Goal: Task Accomplishment & Management: Use online tool/utility

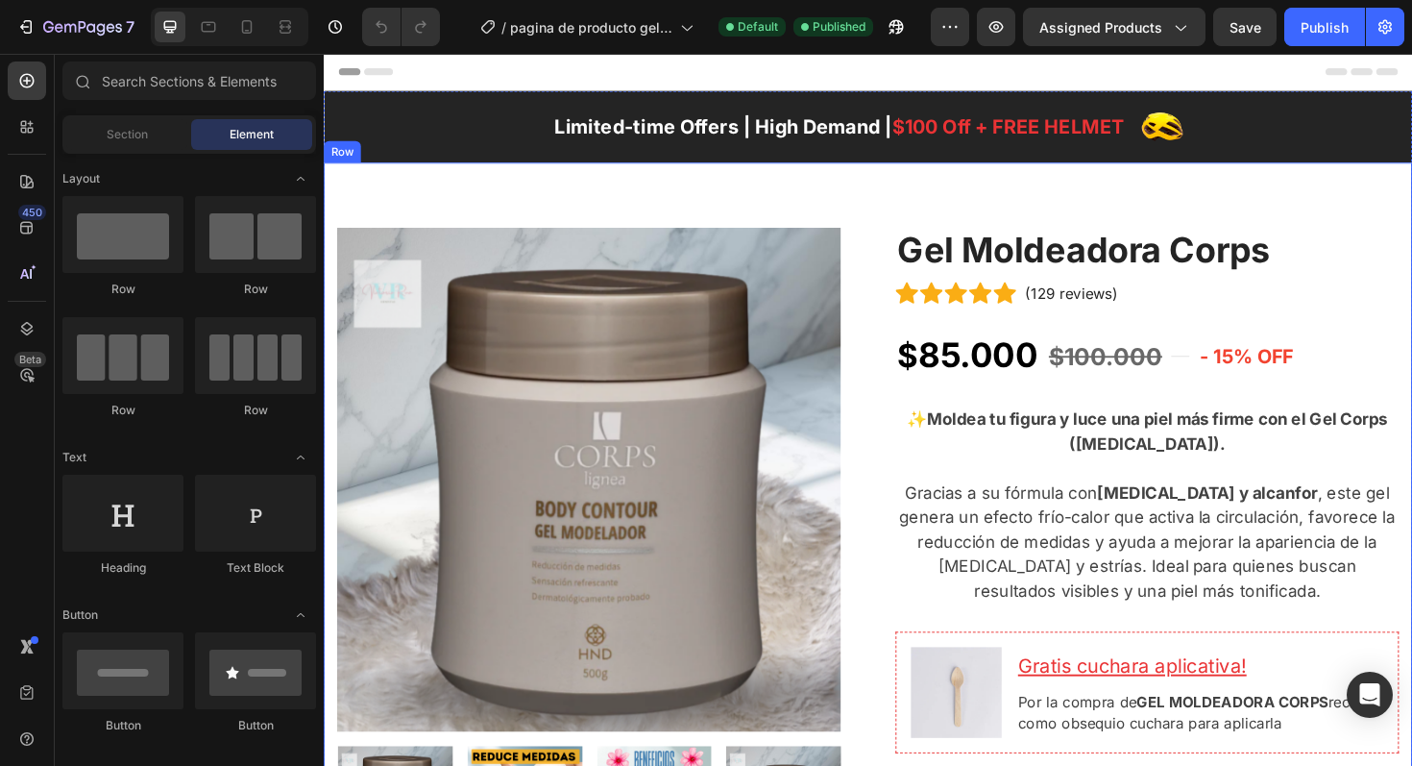
click at [905, 230] on div "Product Images Image Row Gel Moldeadora Corps (P) Title Icon Icon Icon Icon Ico…" at bounding box center [900, 762] width 1153 height 1186
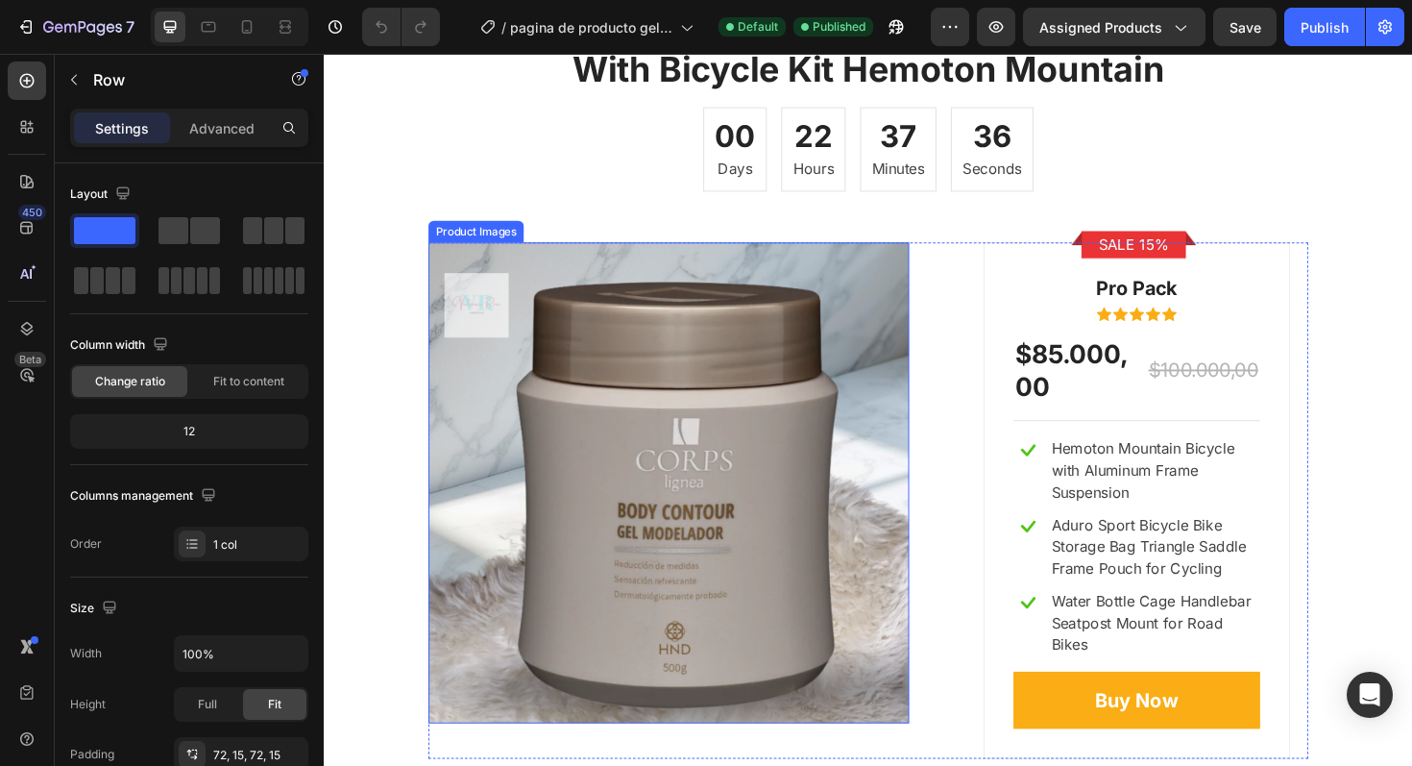
scroll to position [6229, 0]
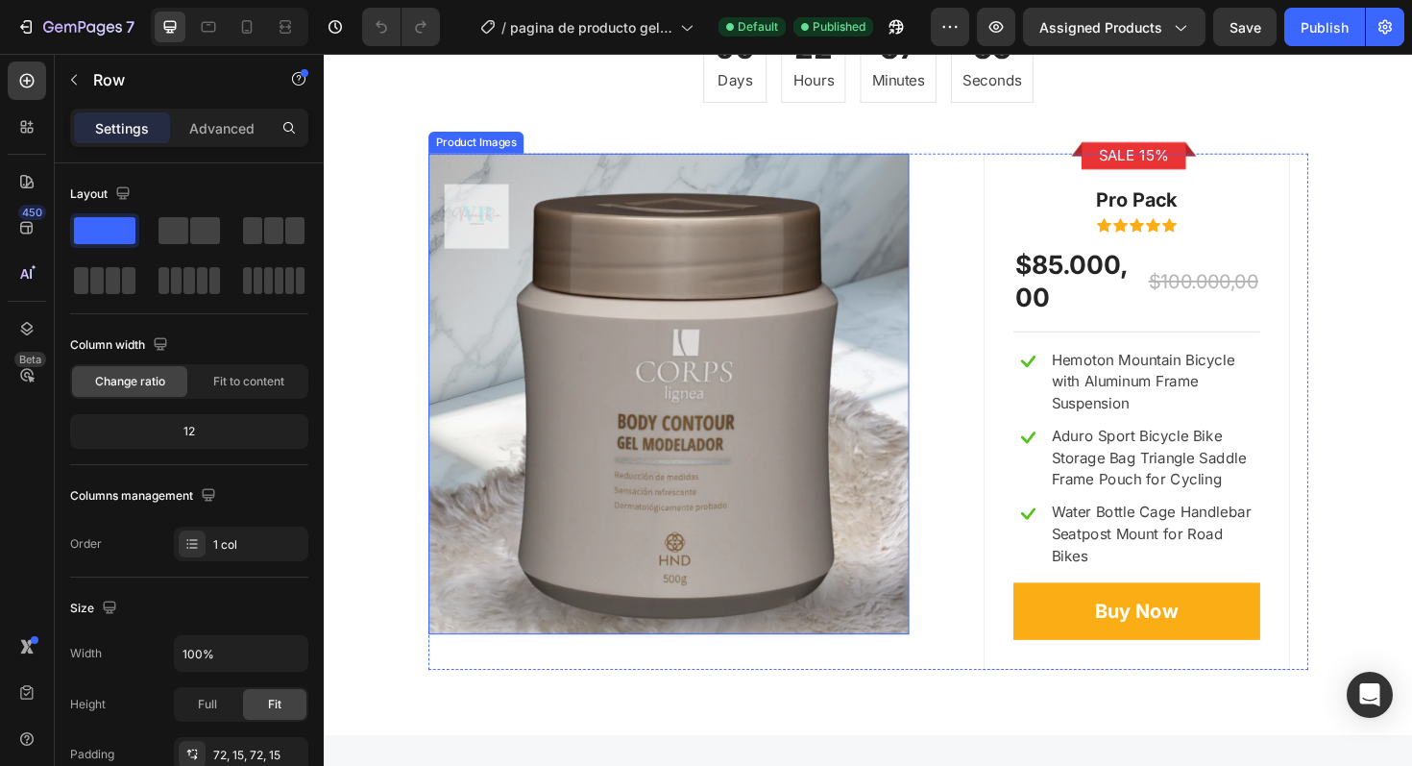
click at [765, 413] on img at bounding box center [688, 413] width 509 height 509
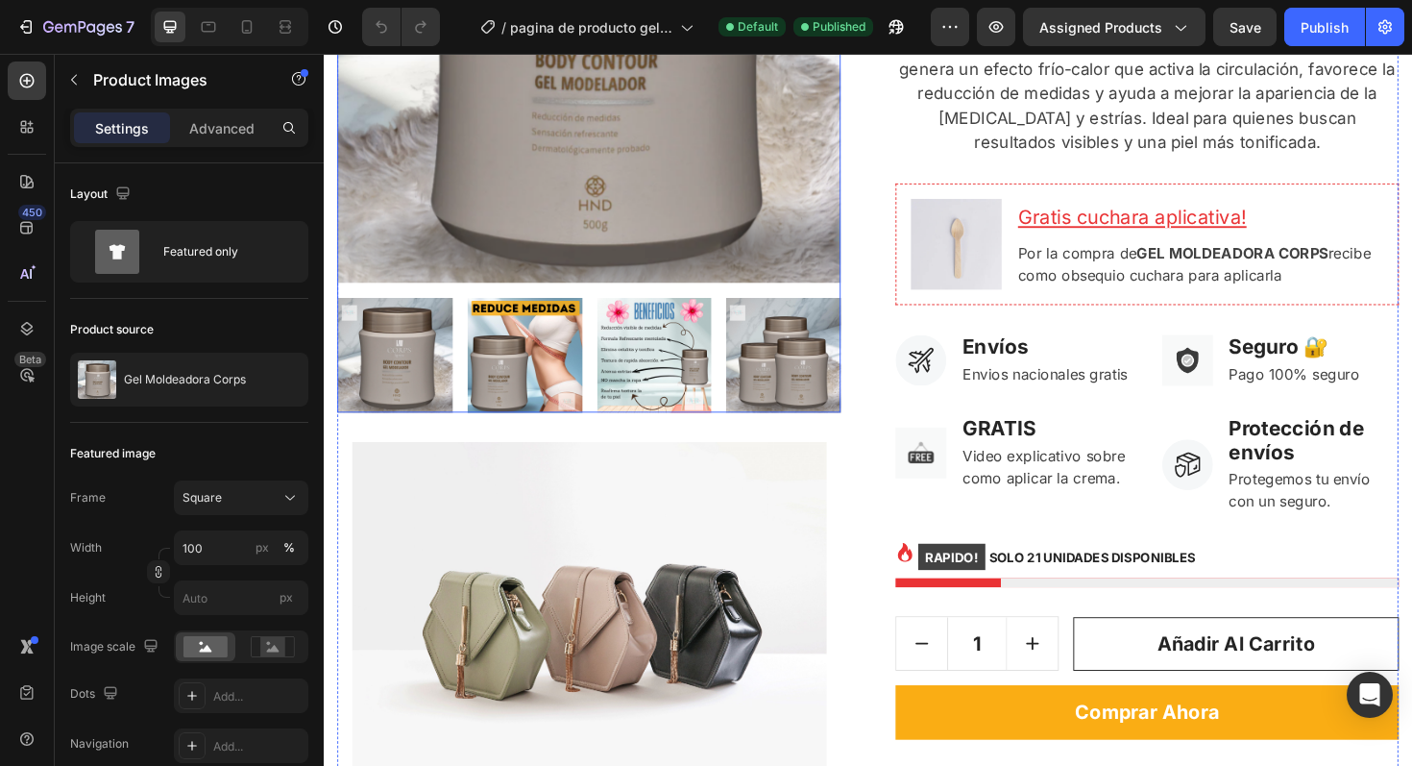
scroll to position [578, 0]
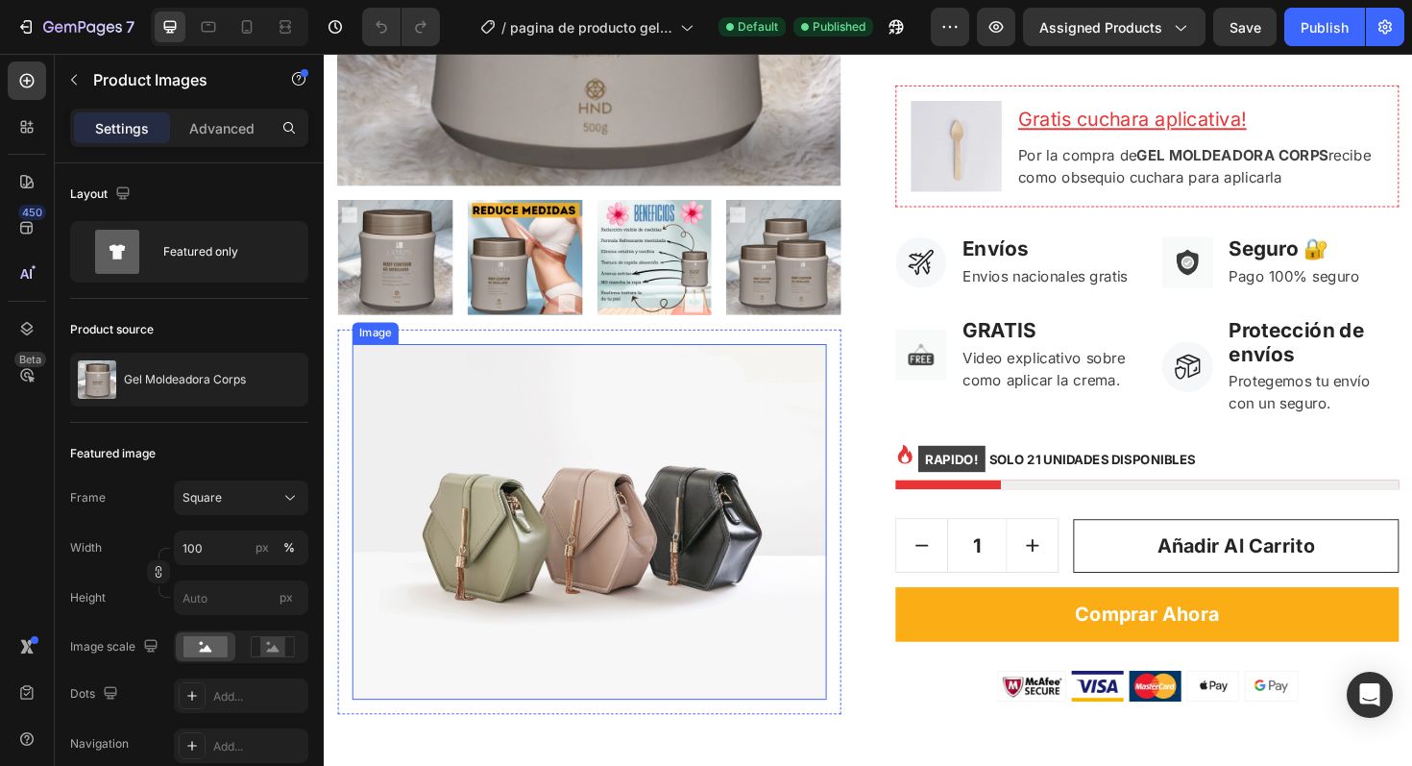
click at [475, 542] on img at bounding box center [605, 549] width 502 height 377
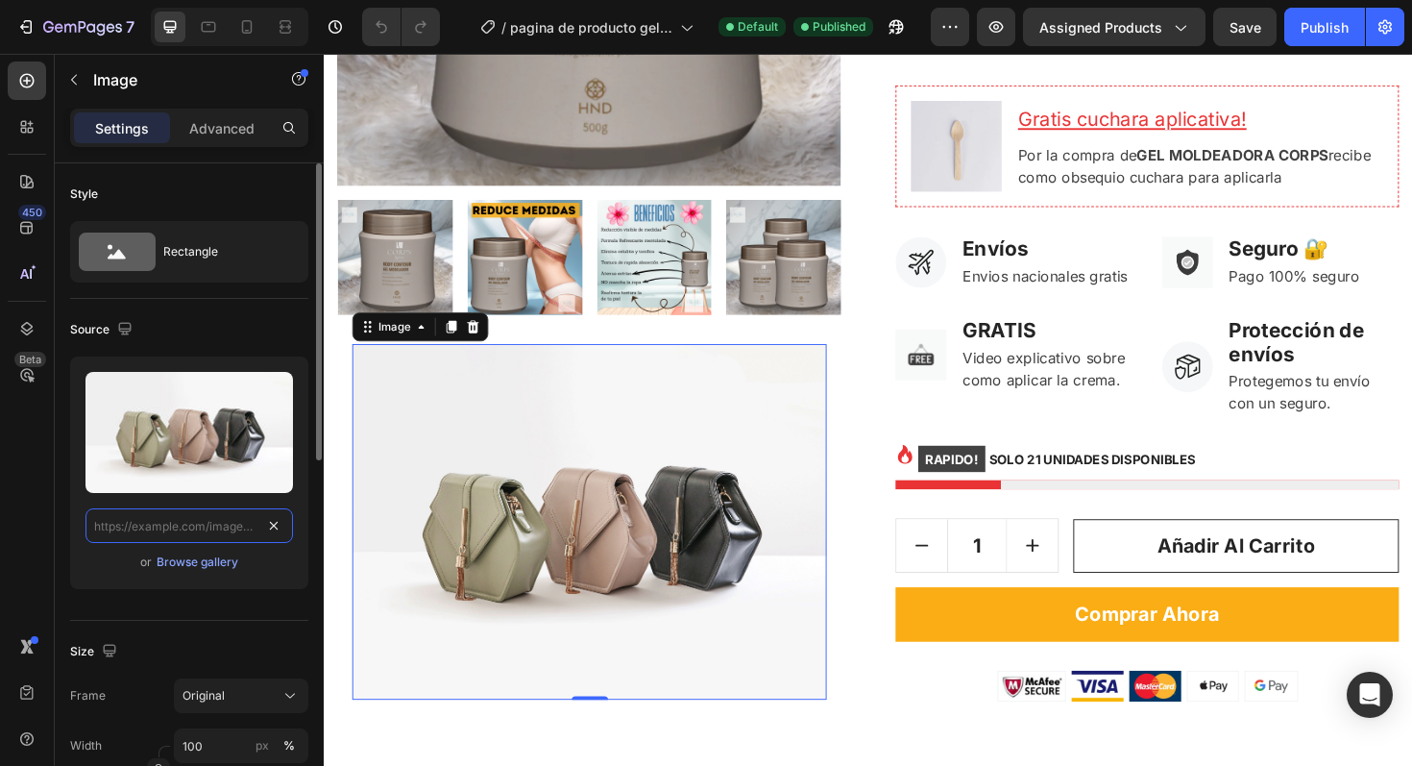
scroll to position [0, 0]
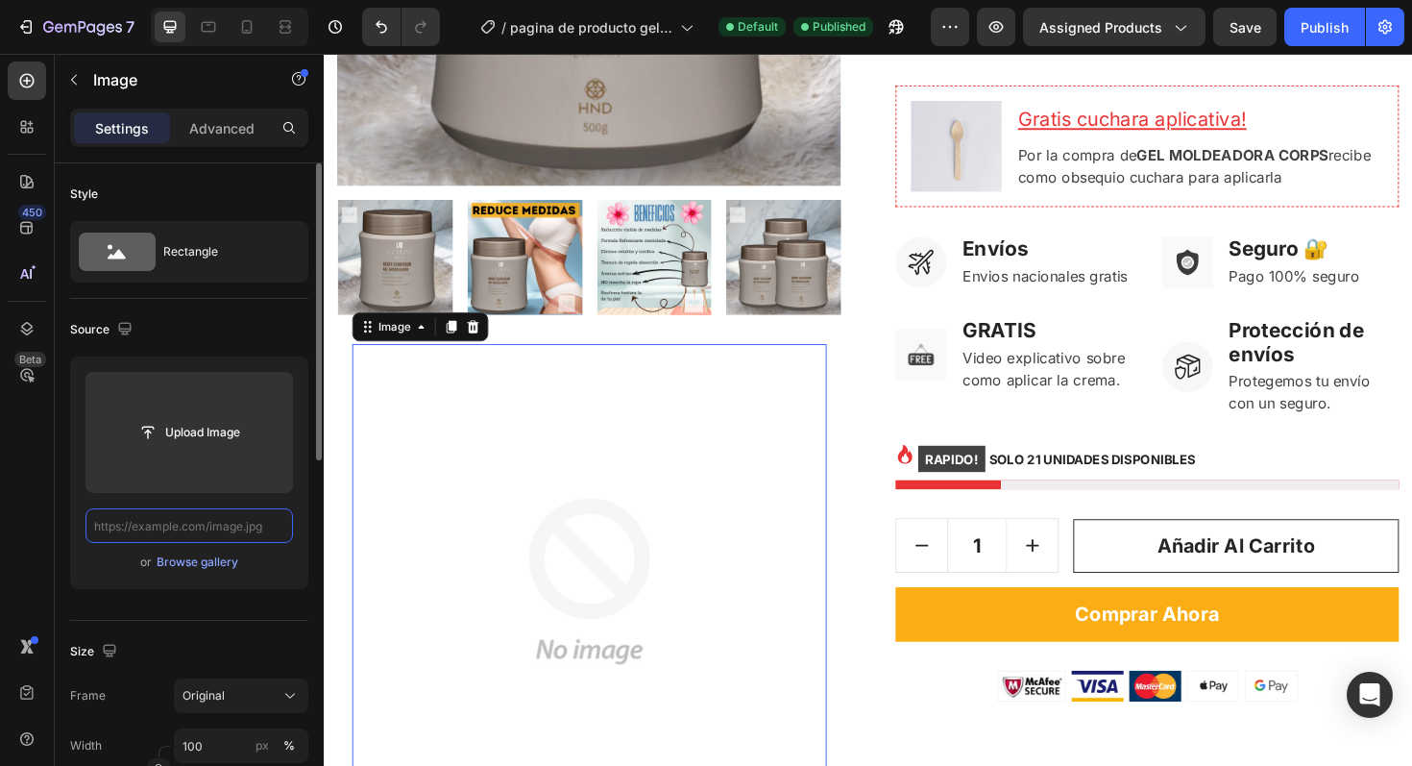
click at [254, 529] on input "text" at bounding box center [190, 525] width 208 height 35
paste input "[URL][DOMAIN_NAME]"
type input "[URL][DOMAIN_NAME]"
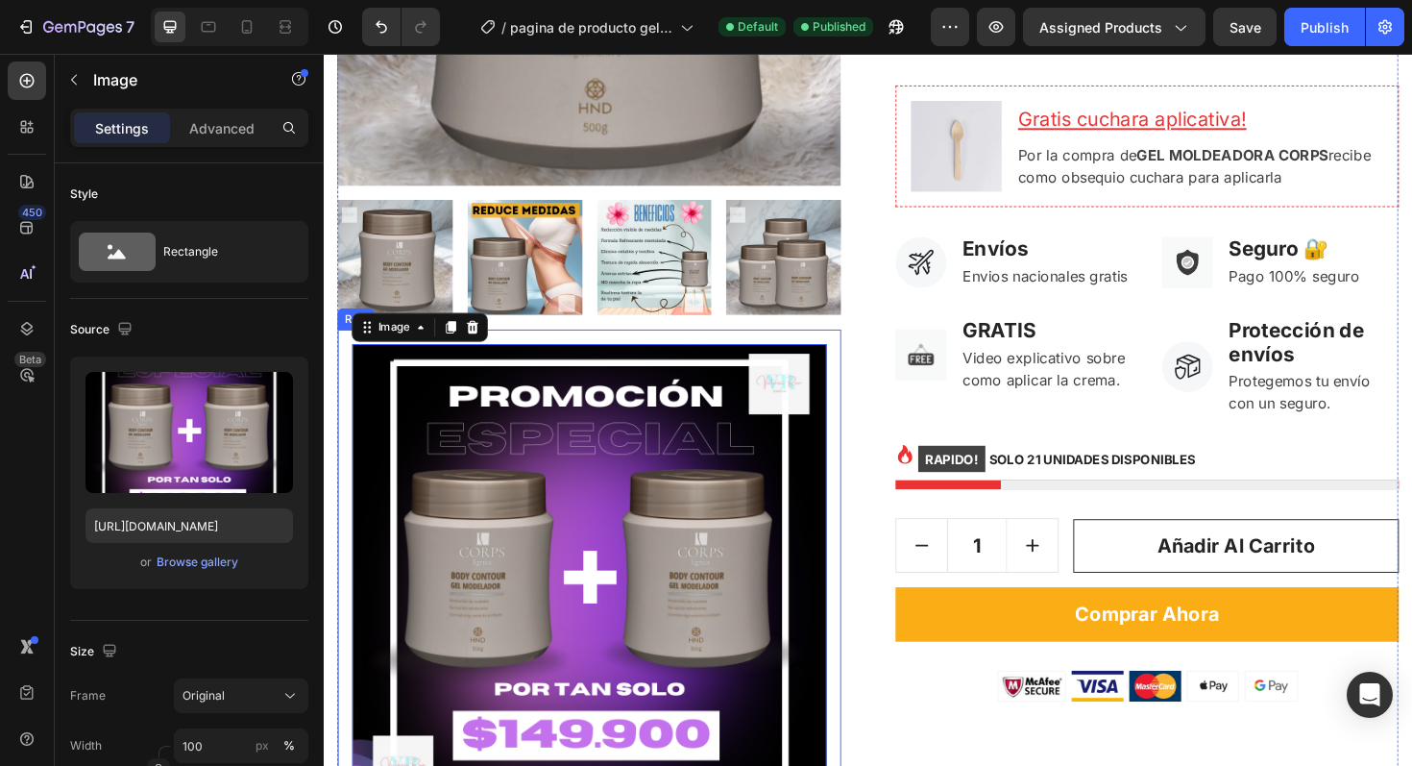
click at [870, 432] on div "Product Images Image 0 Row Gel Moldeadora Corps (P) Title Icon Icon Icon Icon I…" at bounding box center [900, 269] width 1124 height 1219
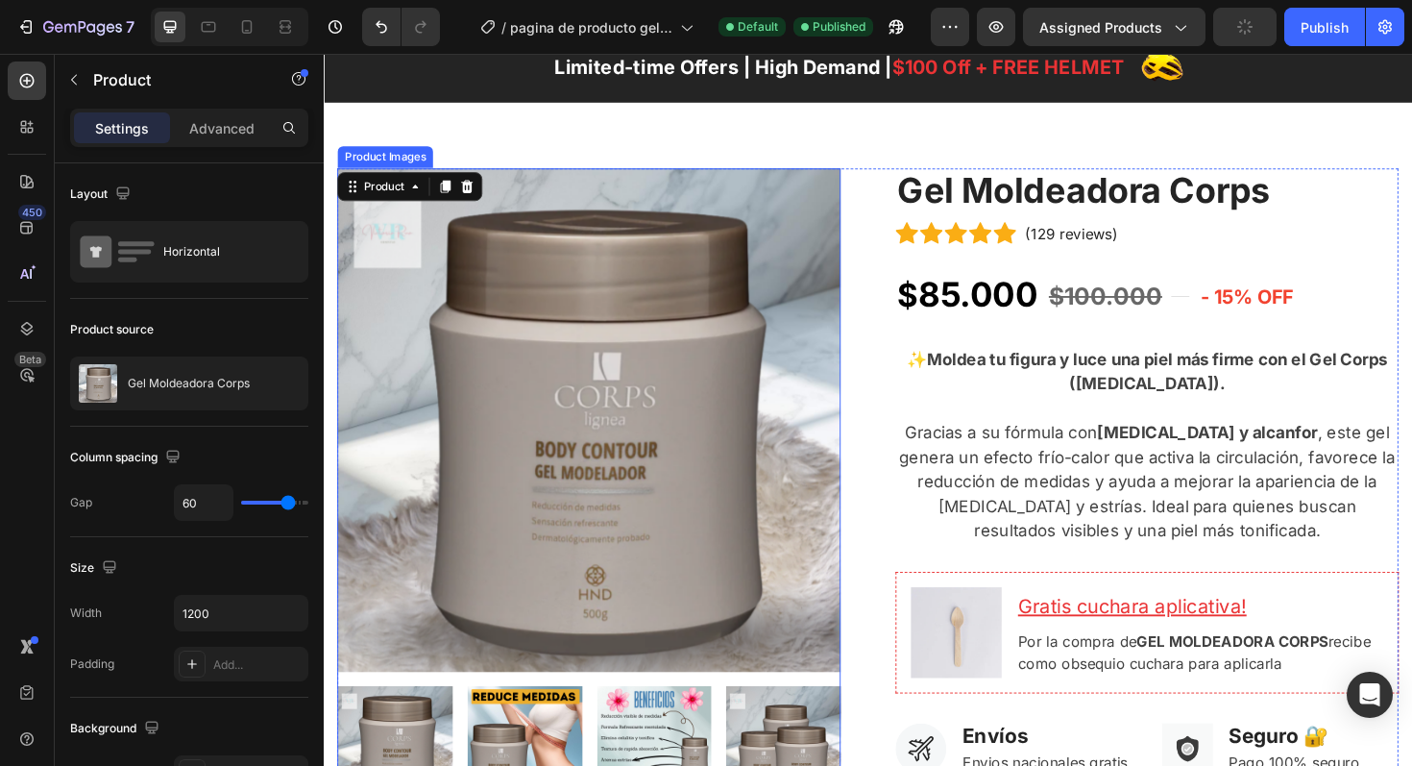
scroll to position [168, 0]
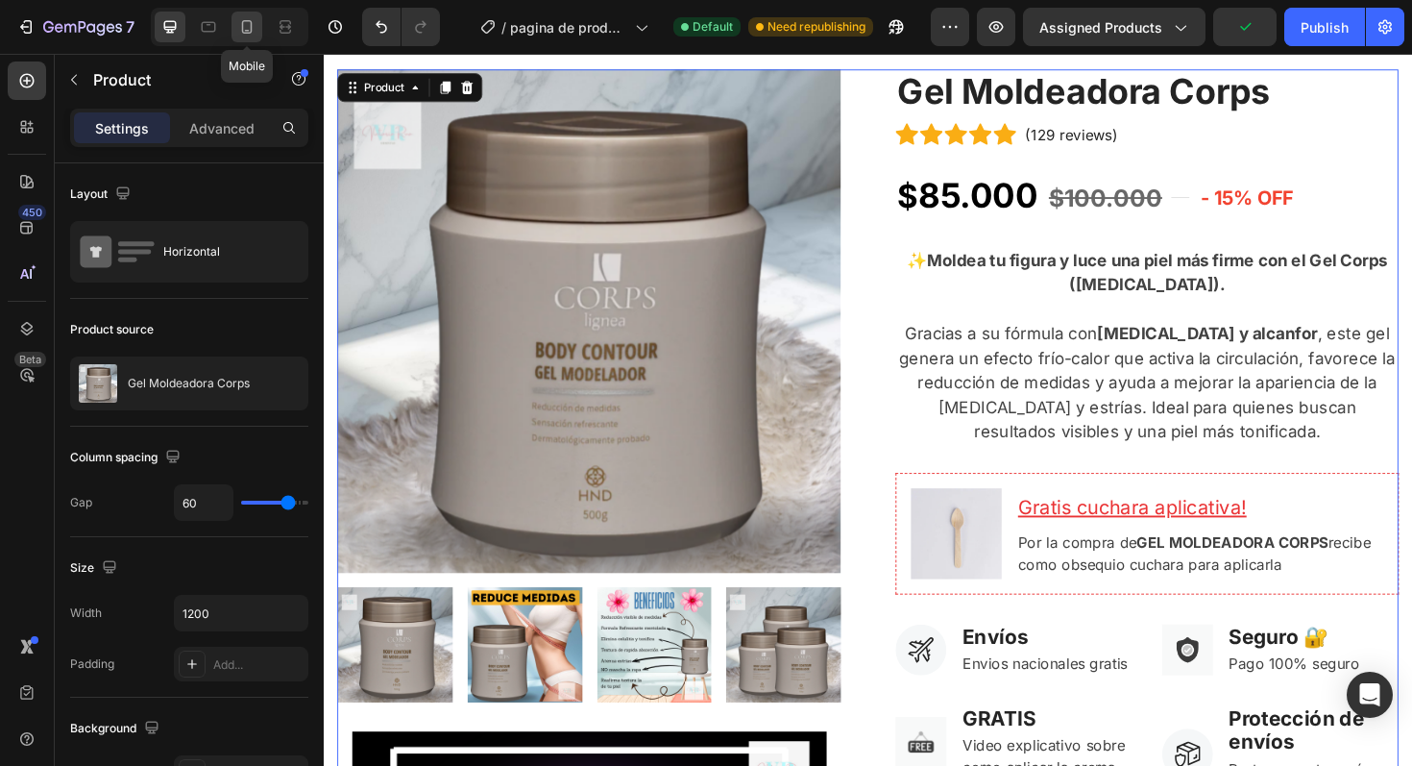
click at [241, 31] on icon at bounding box center [246, 26] width 19 height 19
type input "0"
type input "100%"
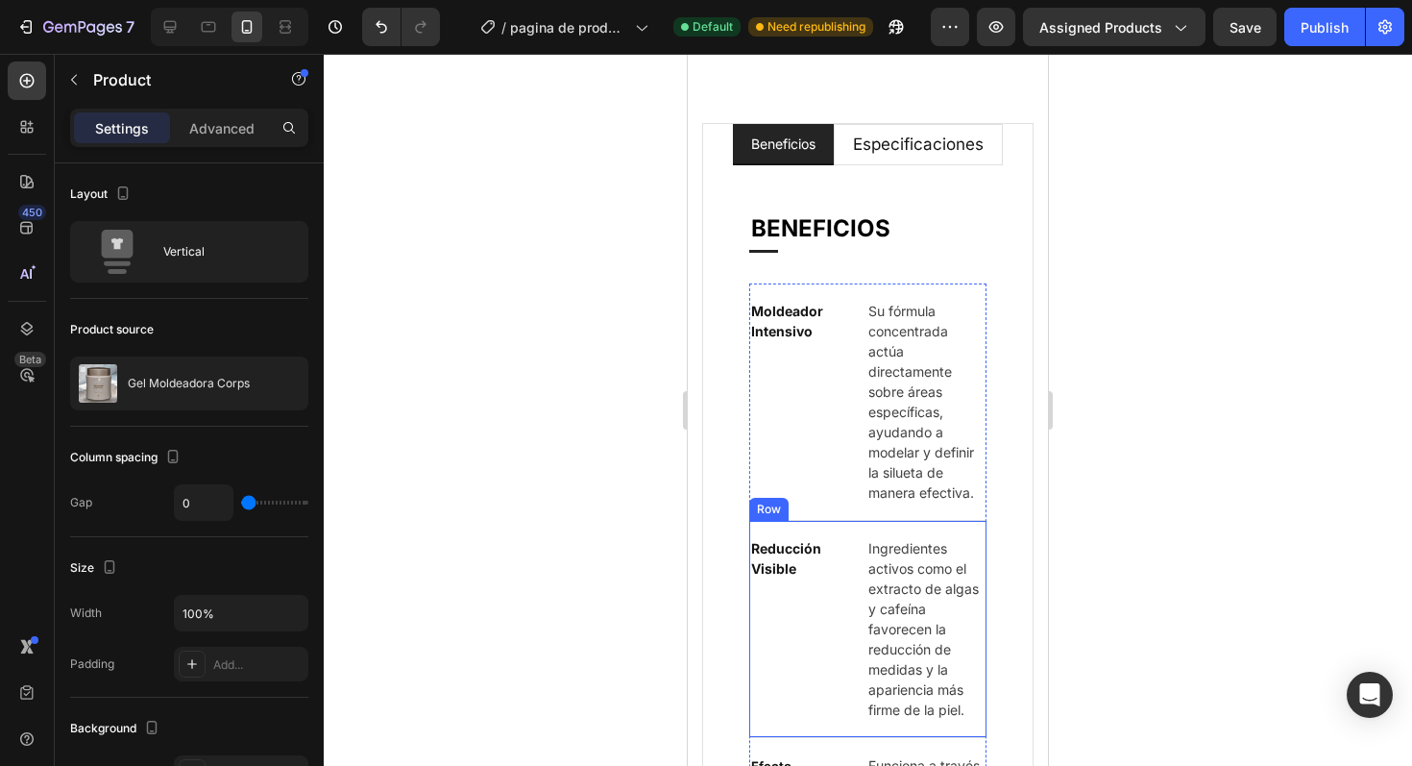
scroll to position [2280, 0]
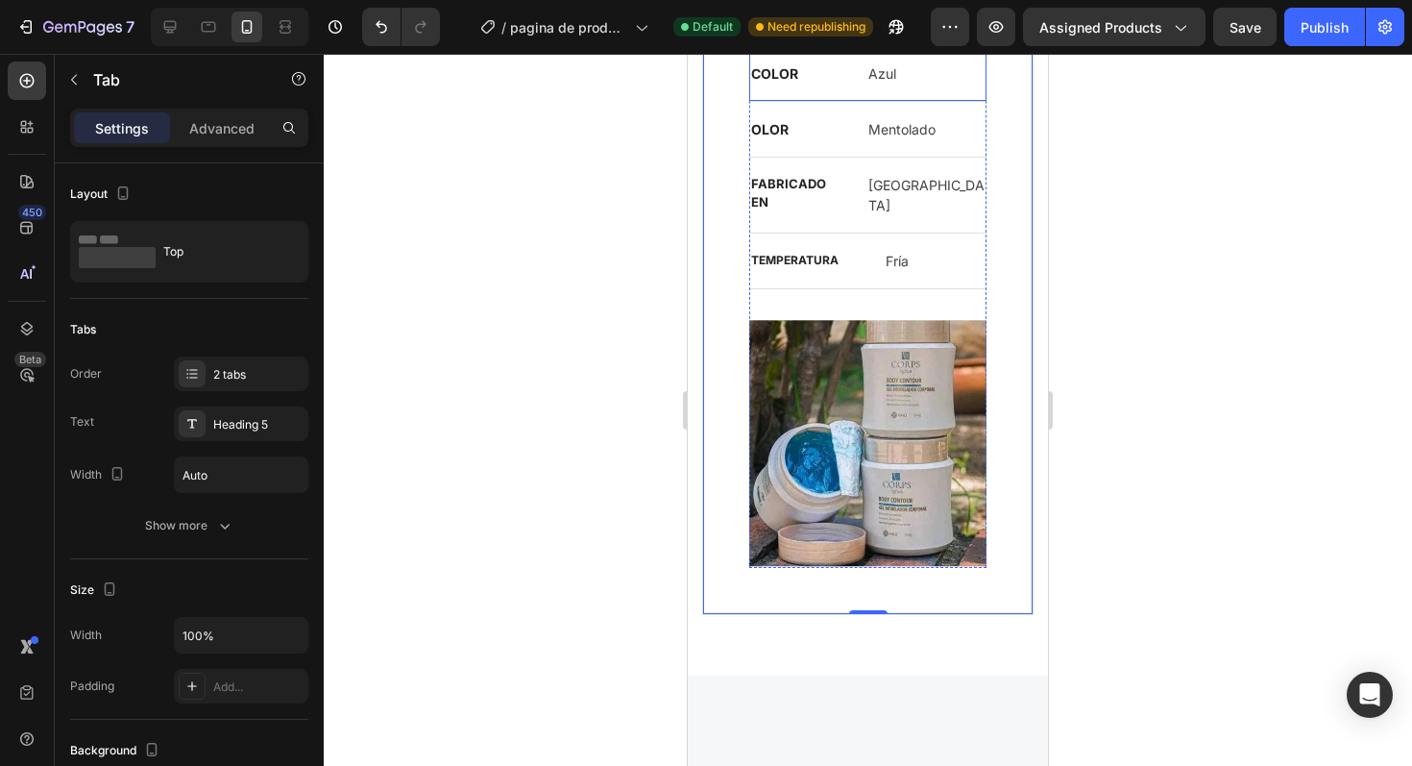
scroll to position [2373, 0]
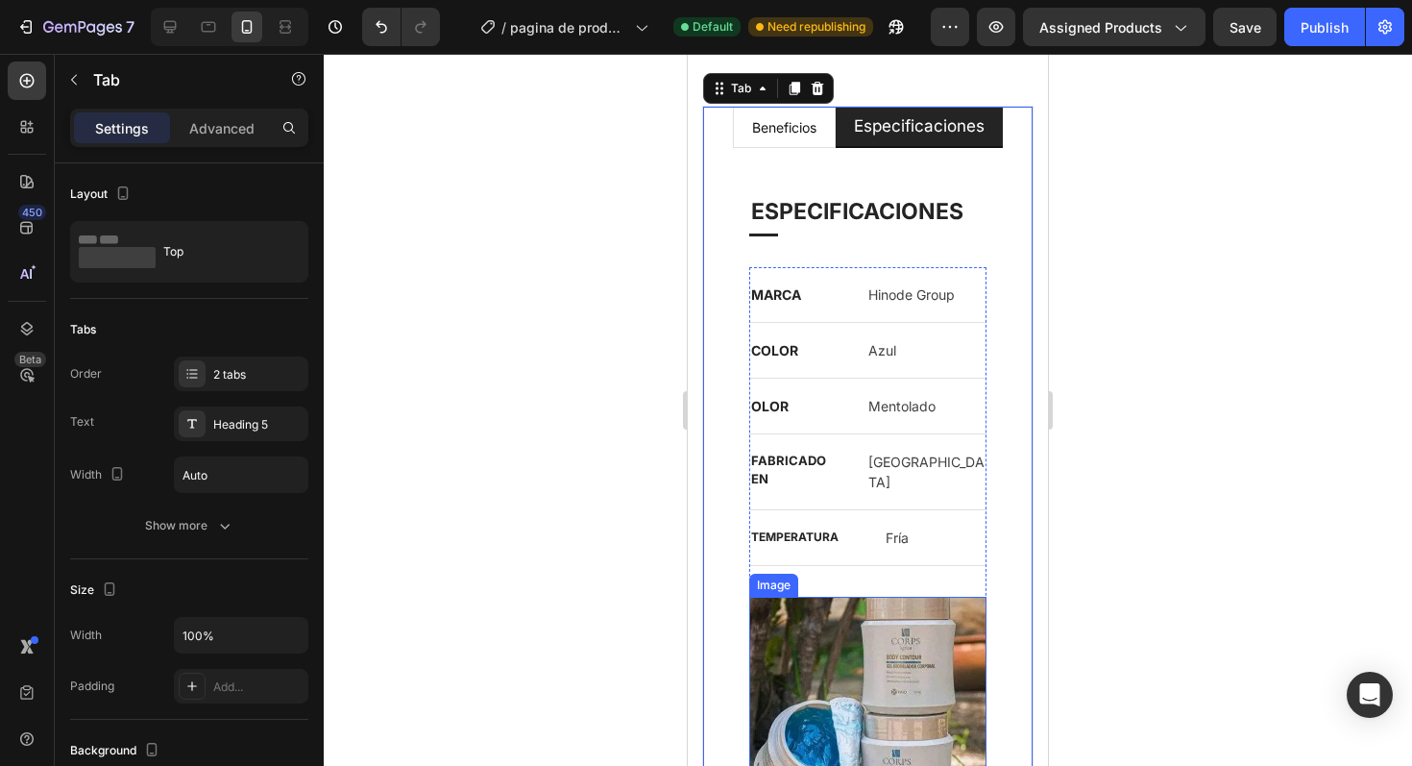
click at [793, 637] on img at bounding box center [867, 721] width 237 height 248
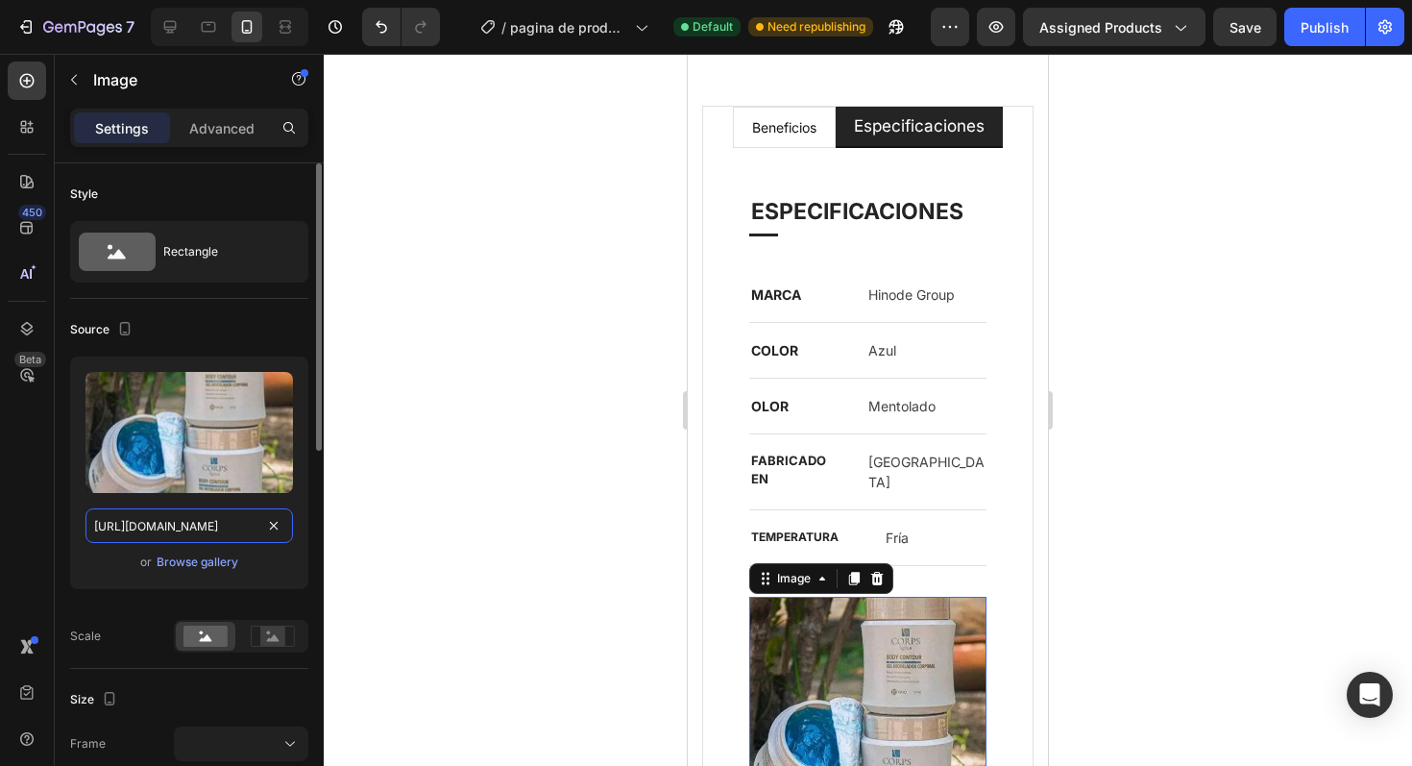
click at [195, 522] on input "[URL][DOMAIN_NAME]" at bounding box center [190, 525] width 208 height 35
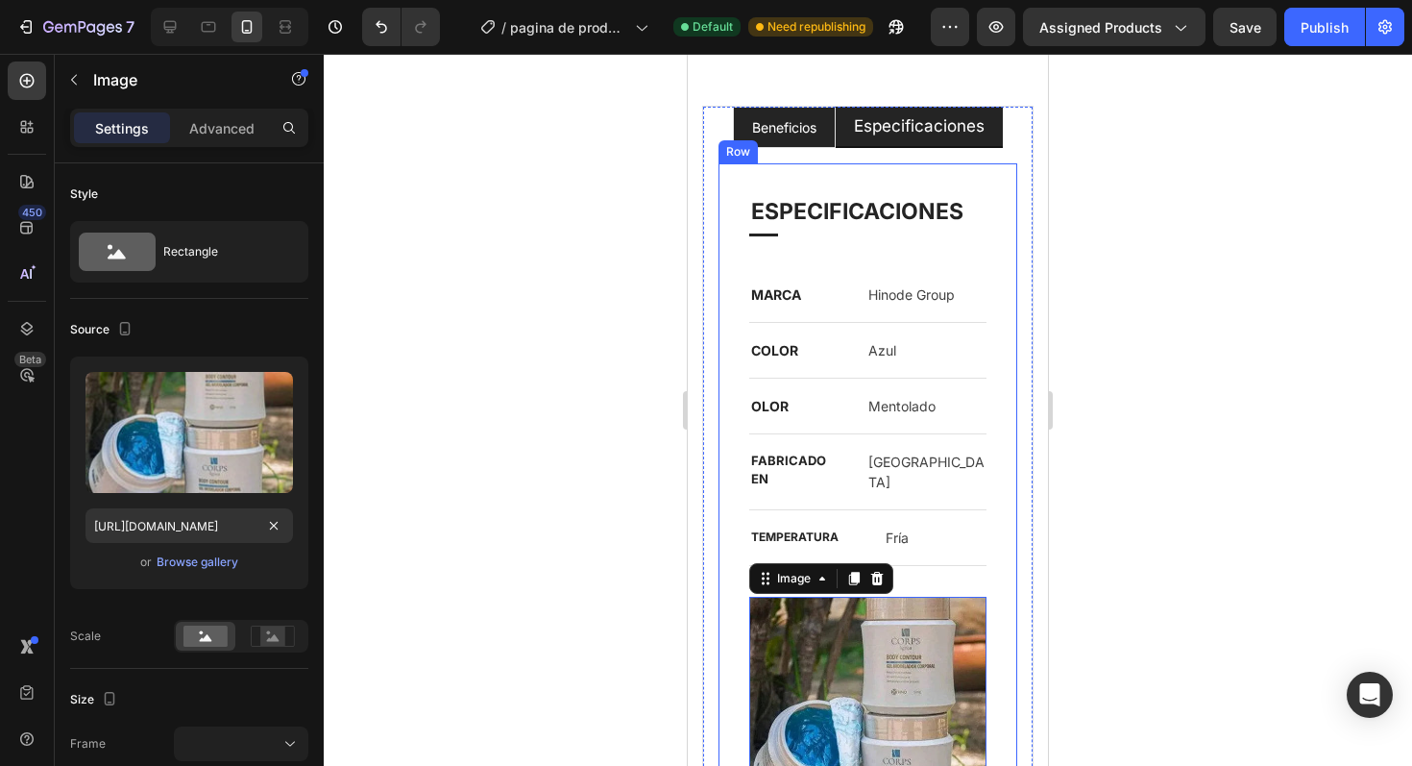
click at [759, 147] on li "beneficios" at bounding box center [784, 128] width 103 height 42
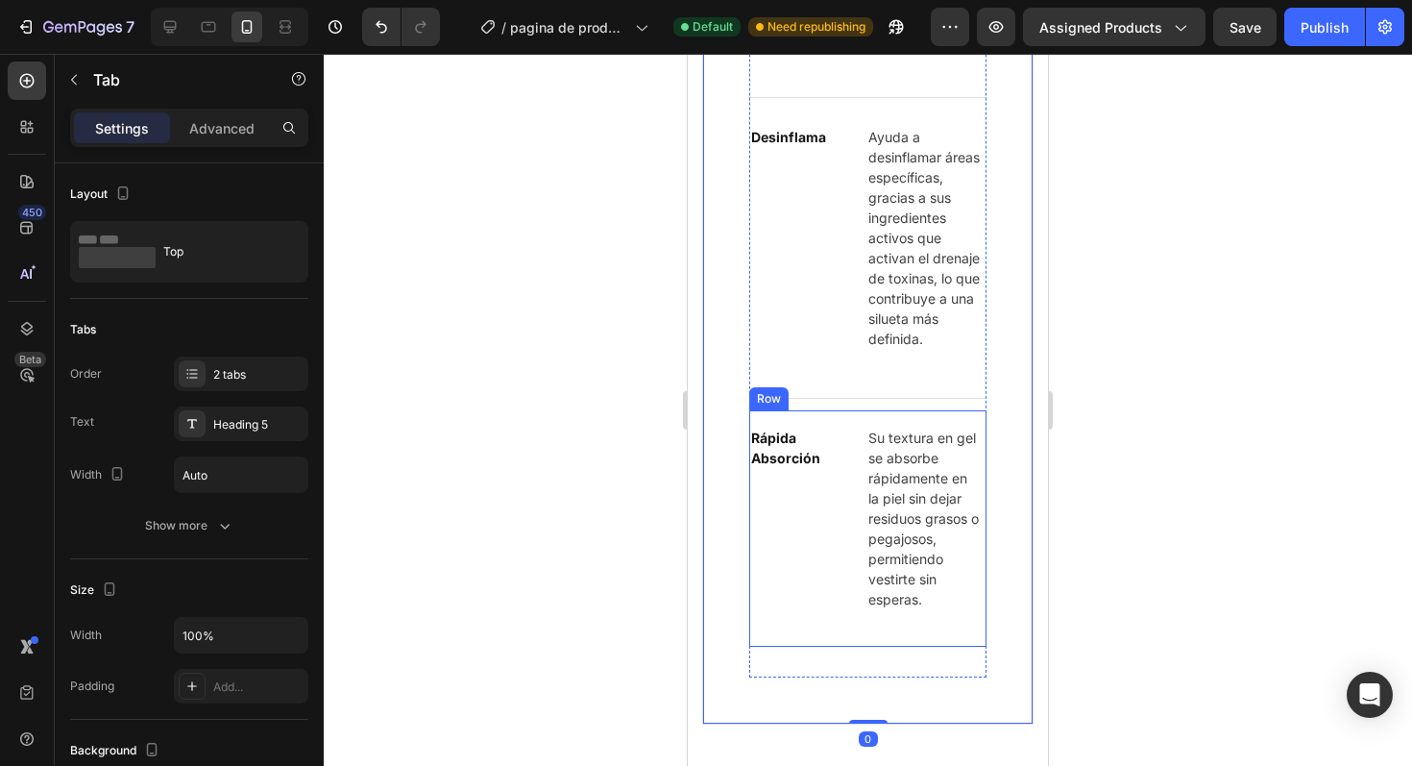
scroll to position [3493, 0]
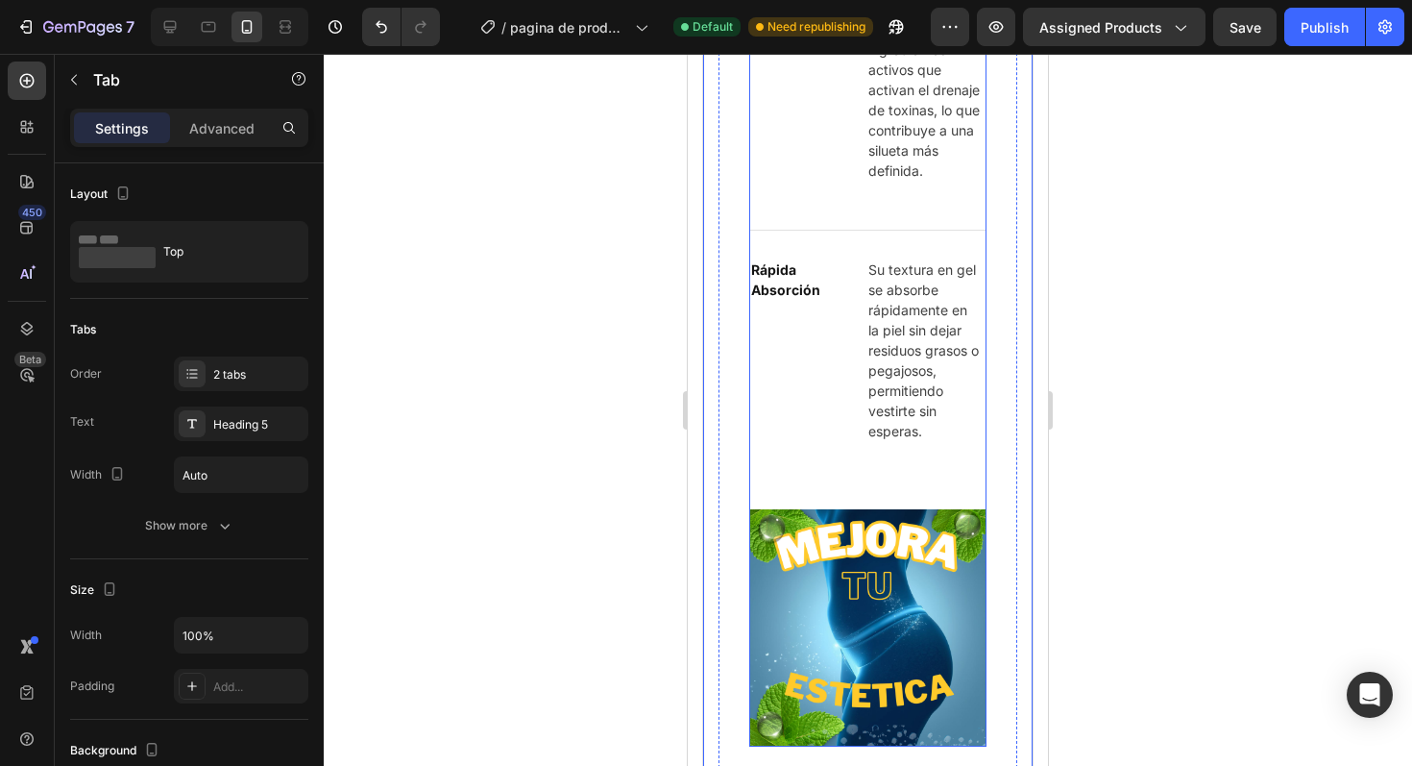
click at [857, 596] on img at bounding box center [867, 627] width 237 height 237
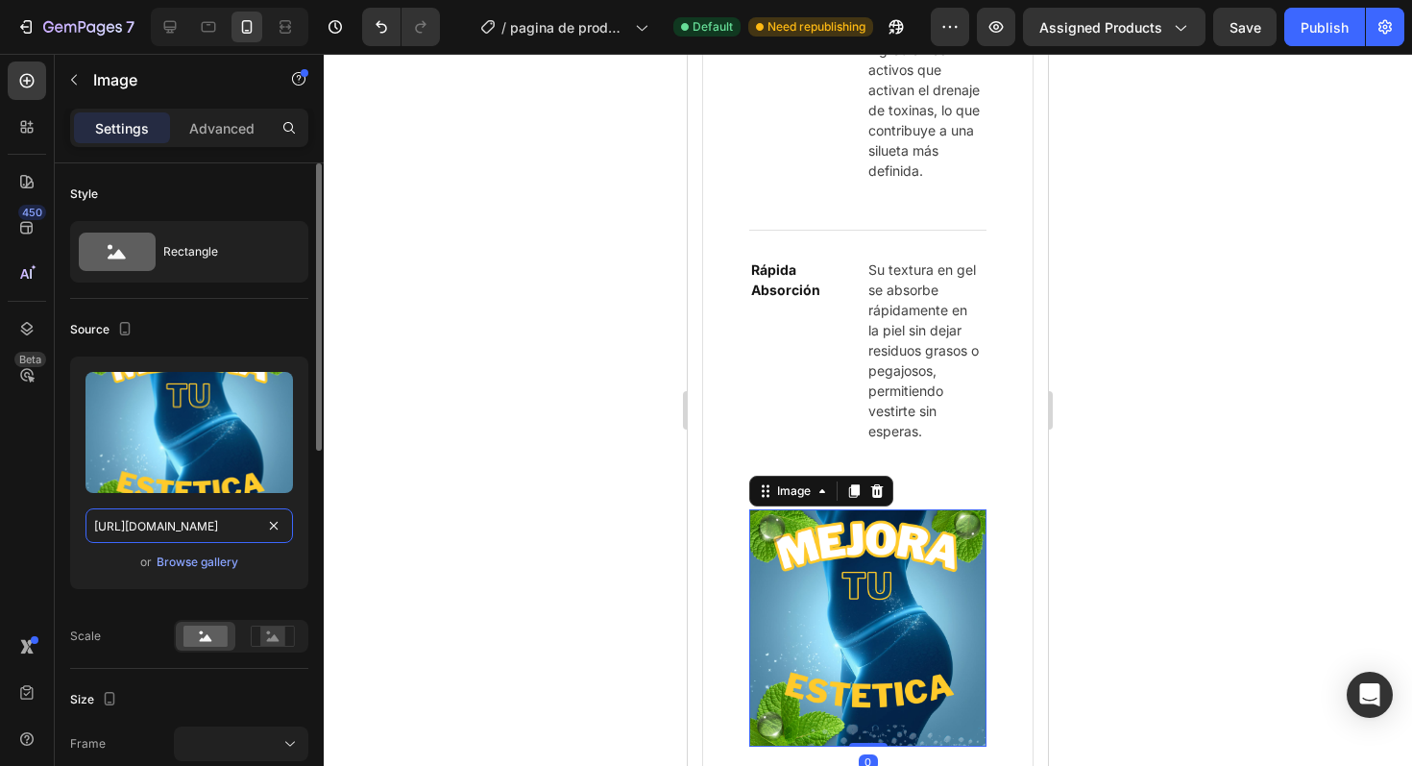
click at [286, 527] on input "[URL][DOMAIN_NAME]" at bounding box center [190, 525] width 208 height 35
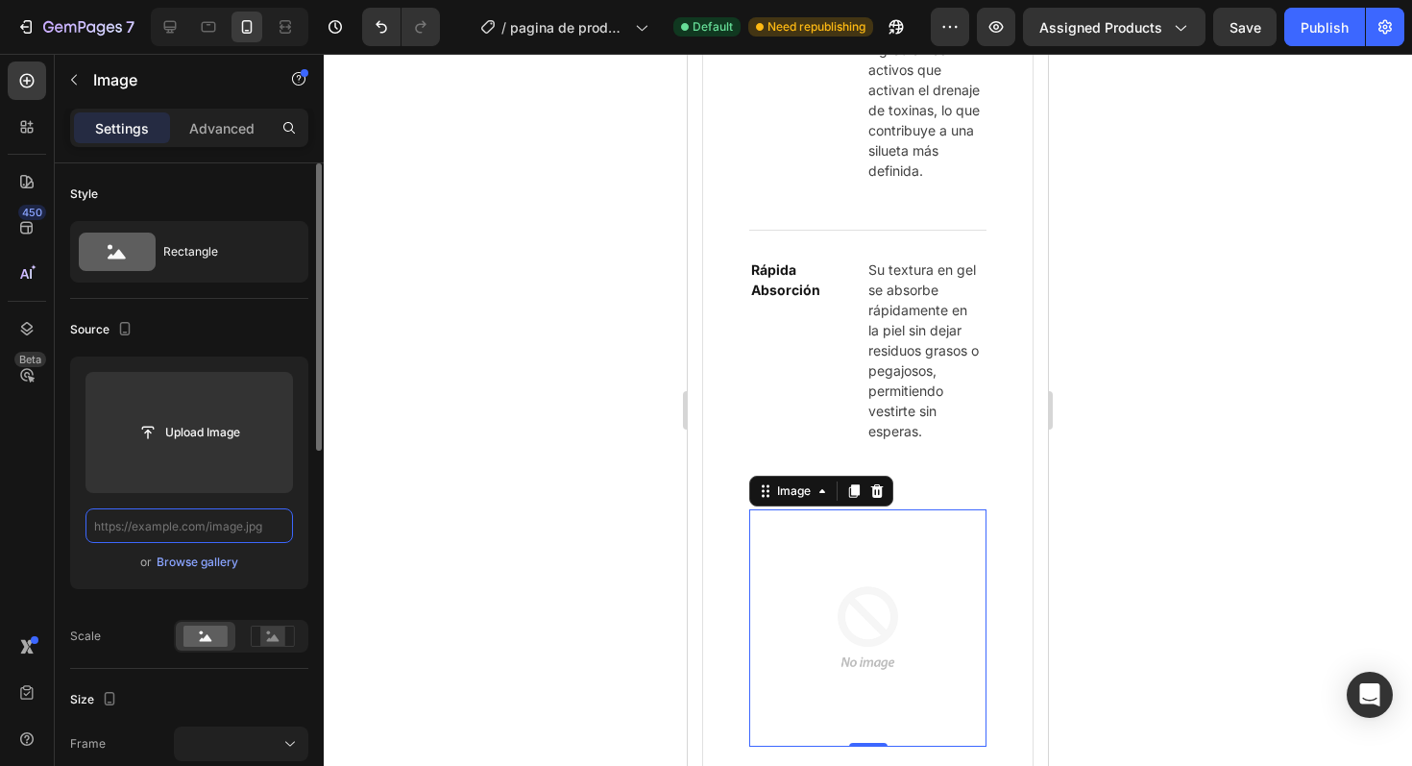
click at [257, 535] on input "text" at bounding box center [190, 525] width 208 height 35
paste input "[URL][DOMAIN_NAME]"
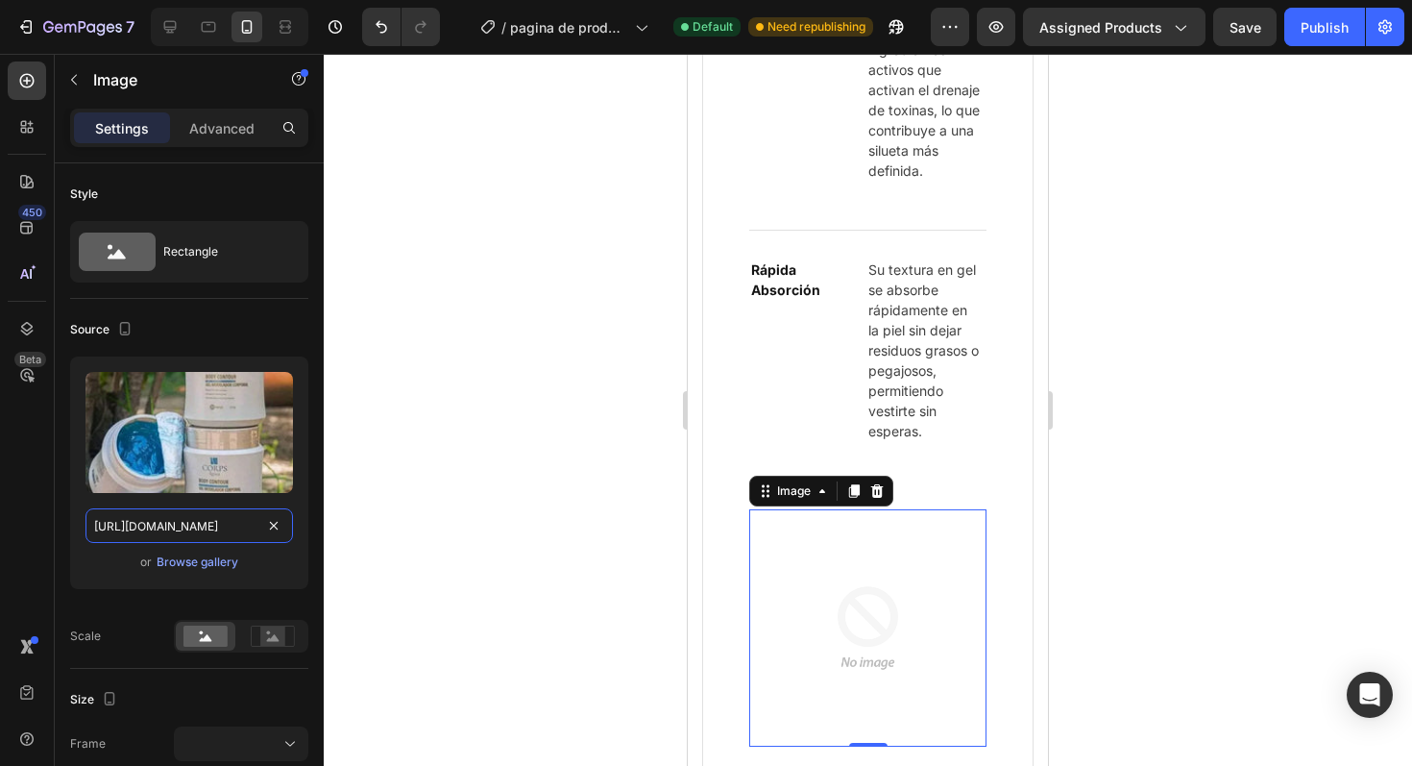
scroll to position [0, 293]
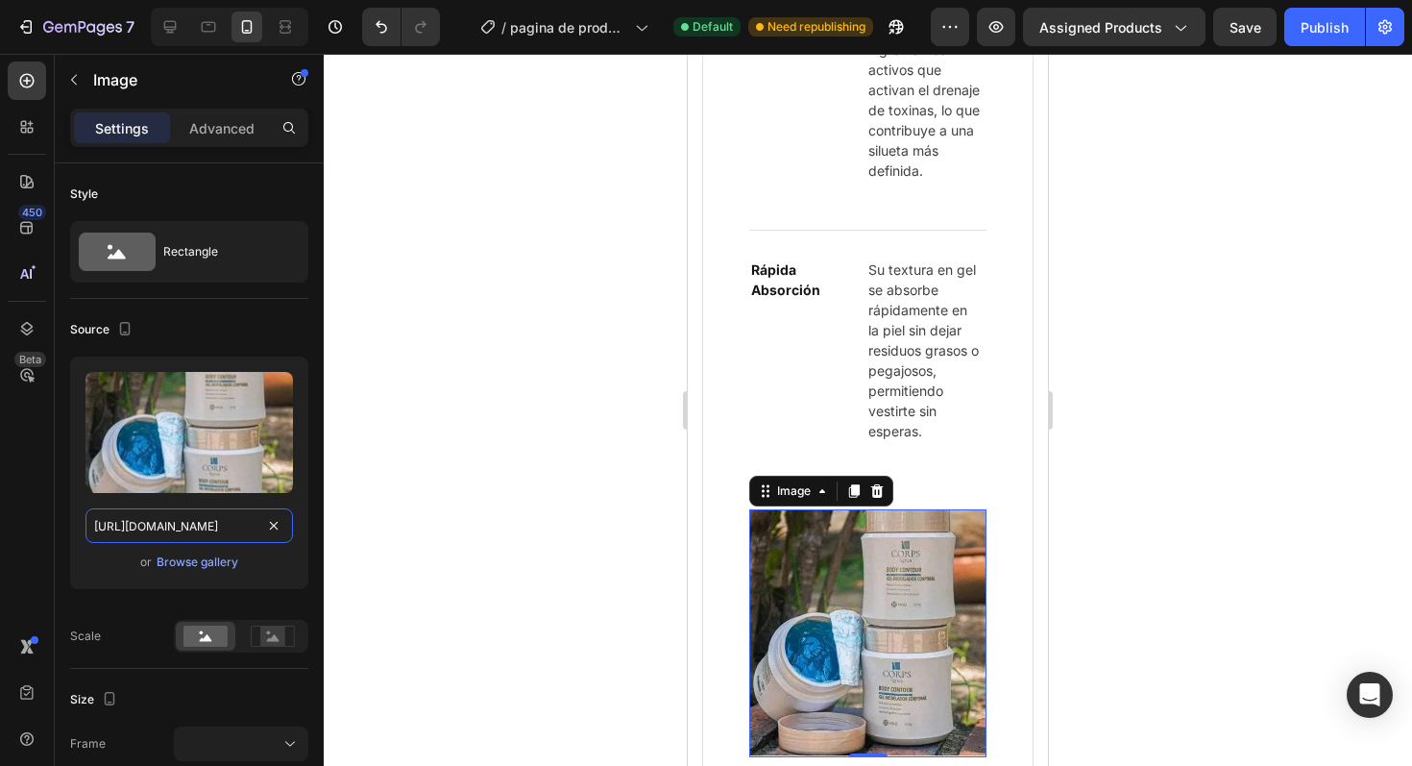
type input "[URL][DOMAIN_NAME]"
click at [450, 497] on div at bounding box center [868, 410] width 1089 height 712
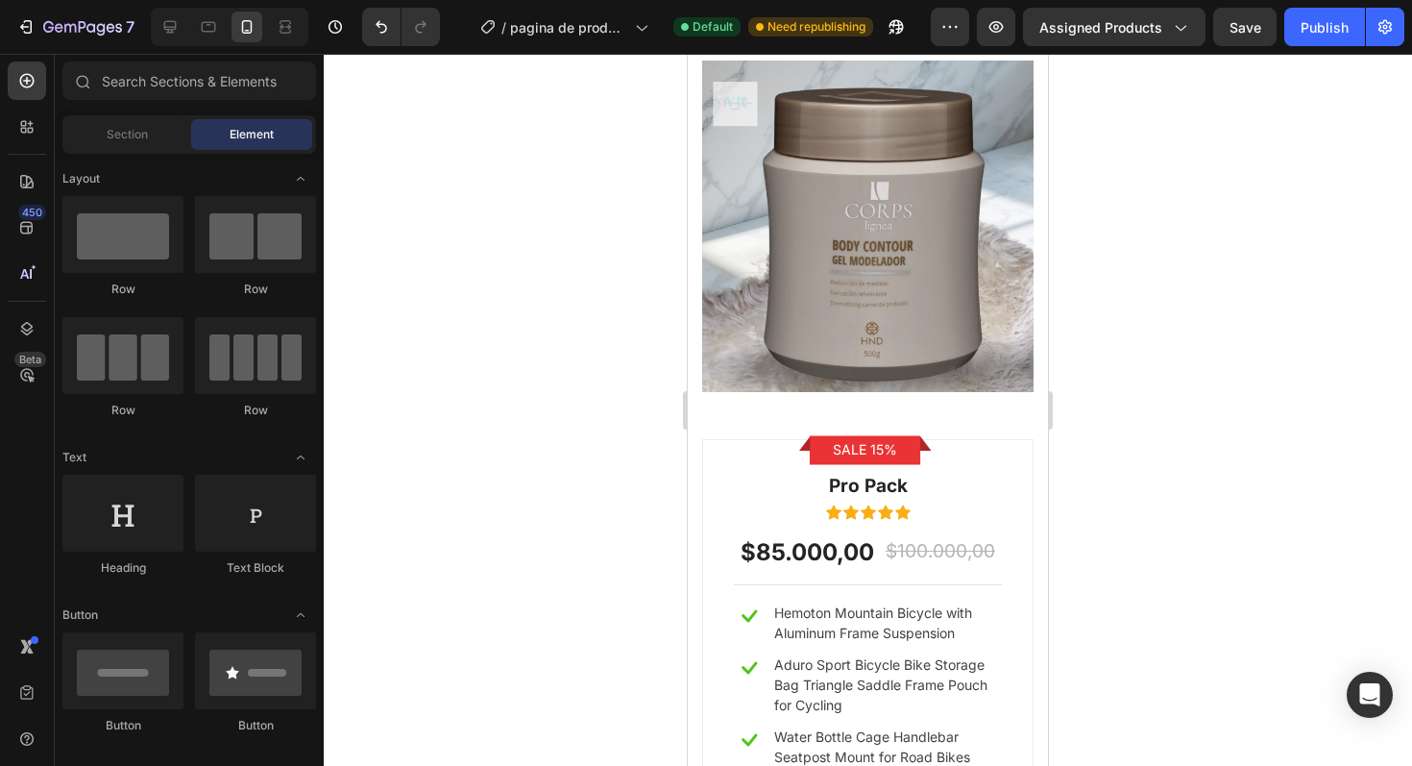
scroll to position [9463, 0]
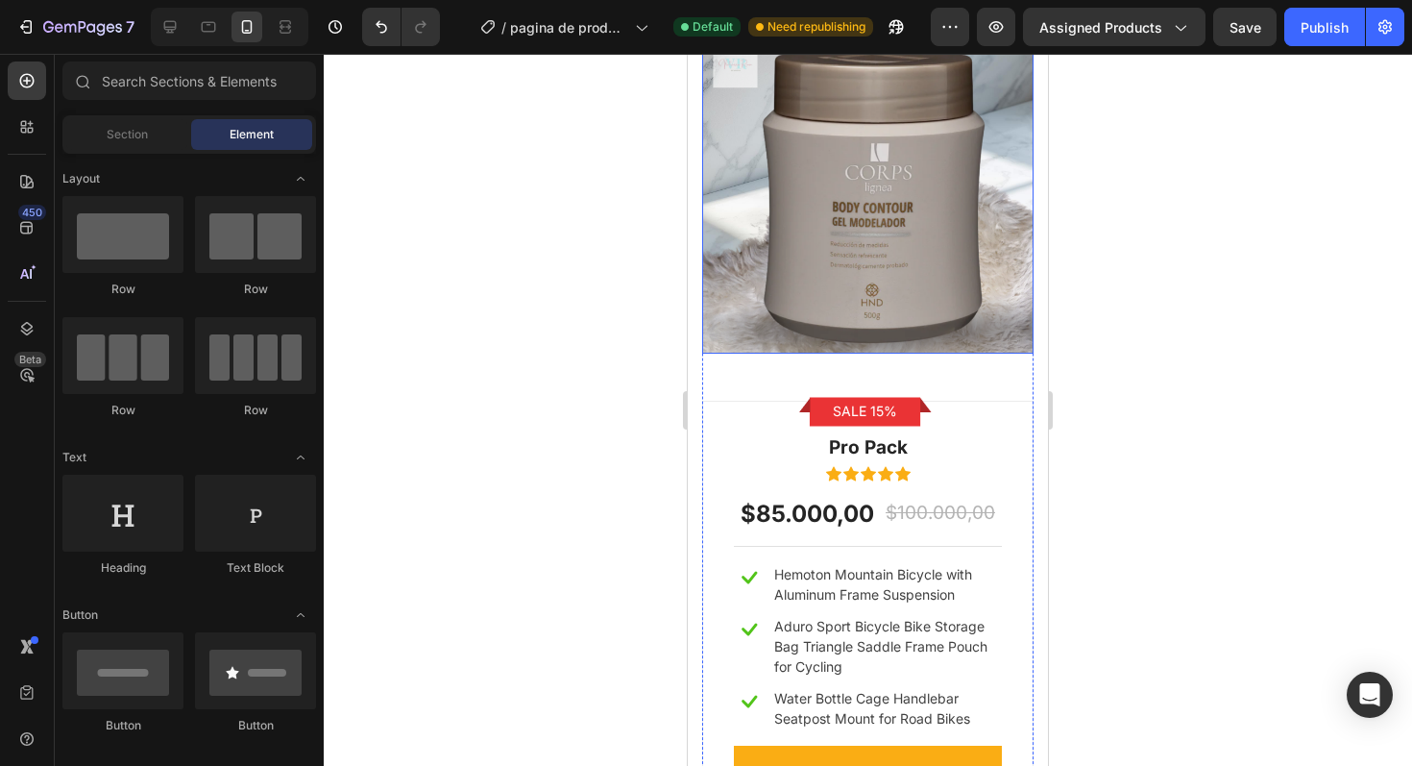
click at [796, 322] on img at bounding box center [867, 187] width 331 height 331
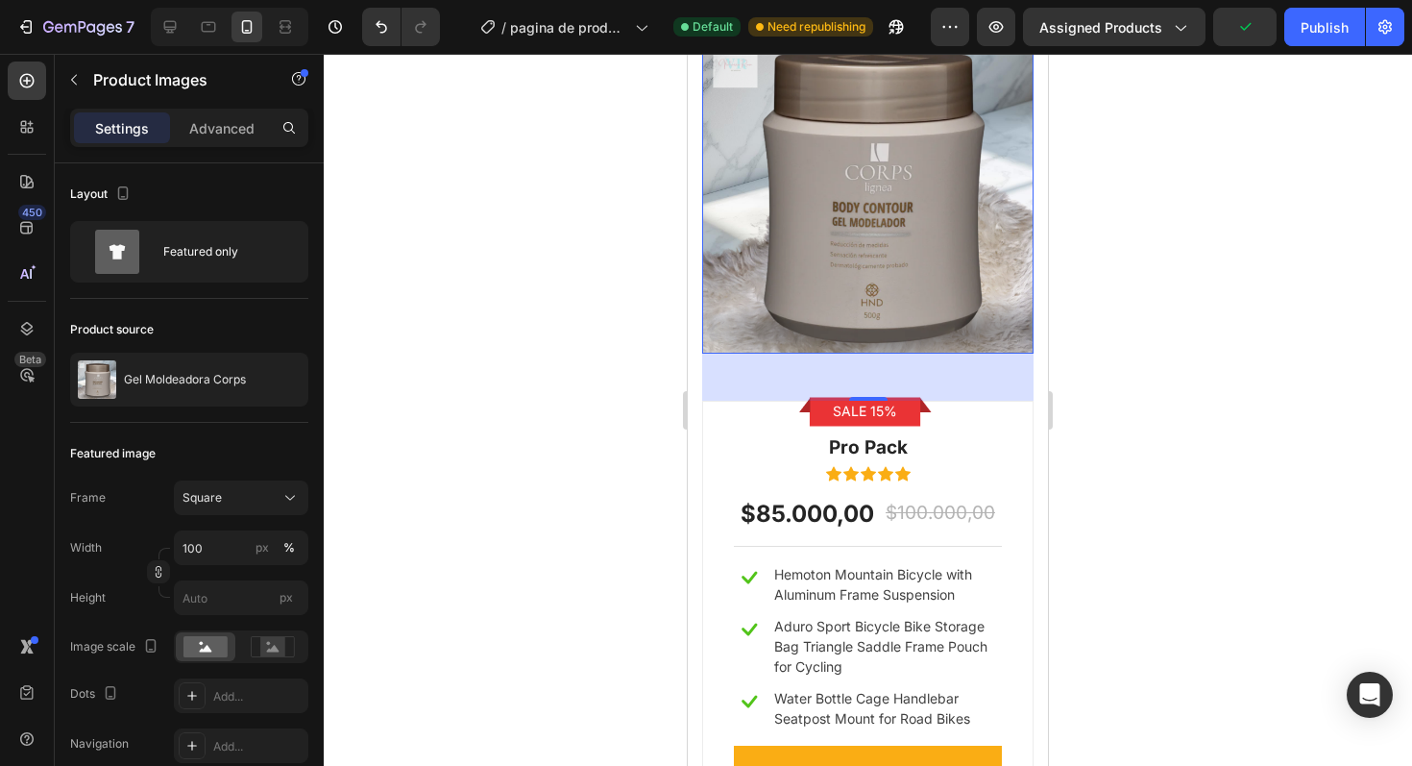
click at [786, 12] on div "Product Images" at bounding box center [772, 3] width 93 height 17
click at [525, 185] on div at bounding box center [868, 410] width 1089 height 712
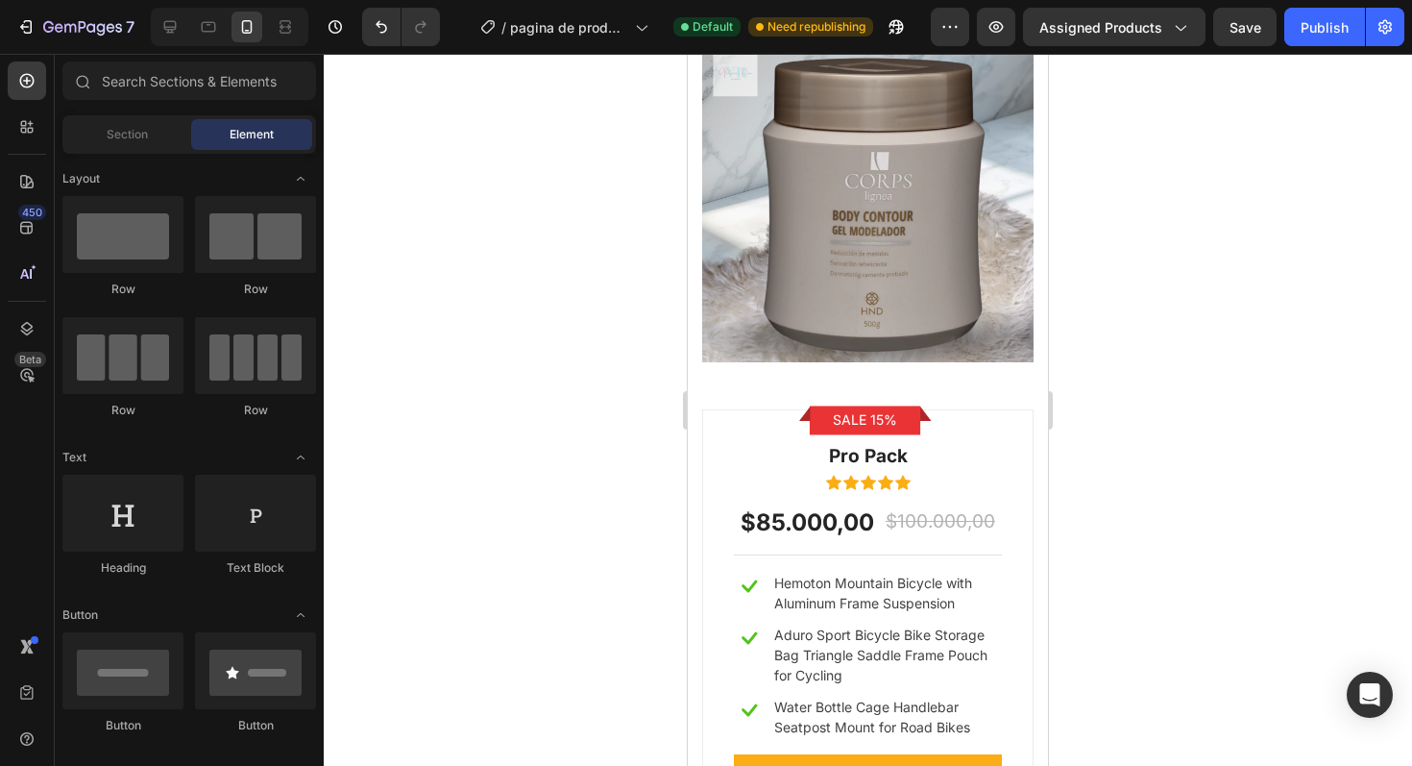
scroll to position [9284, 0]
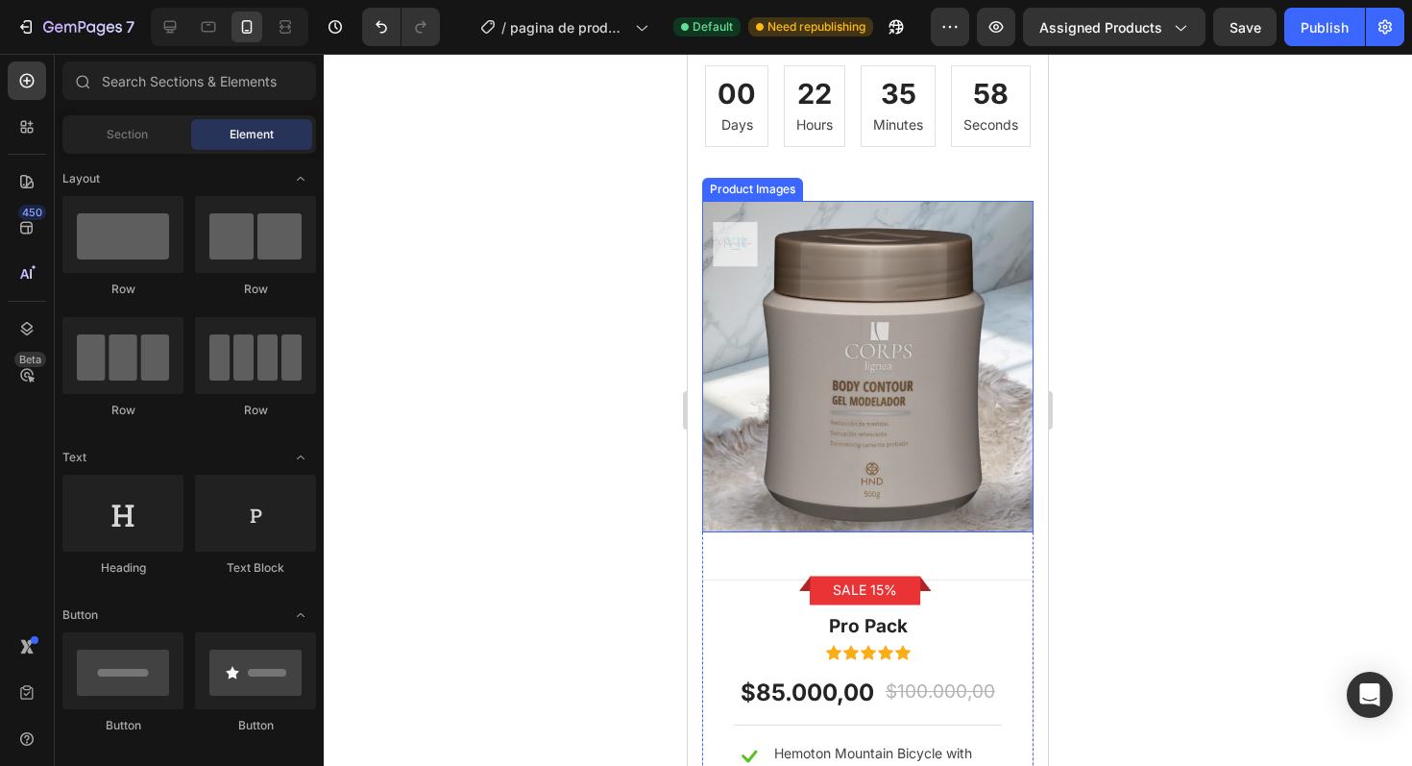
click at [804, 371] on img at bounding box center [867, 366] width 331 height 331
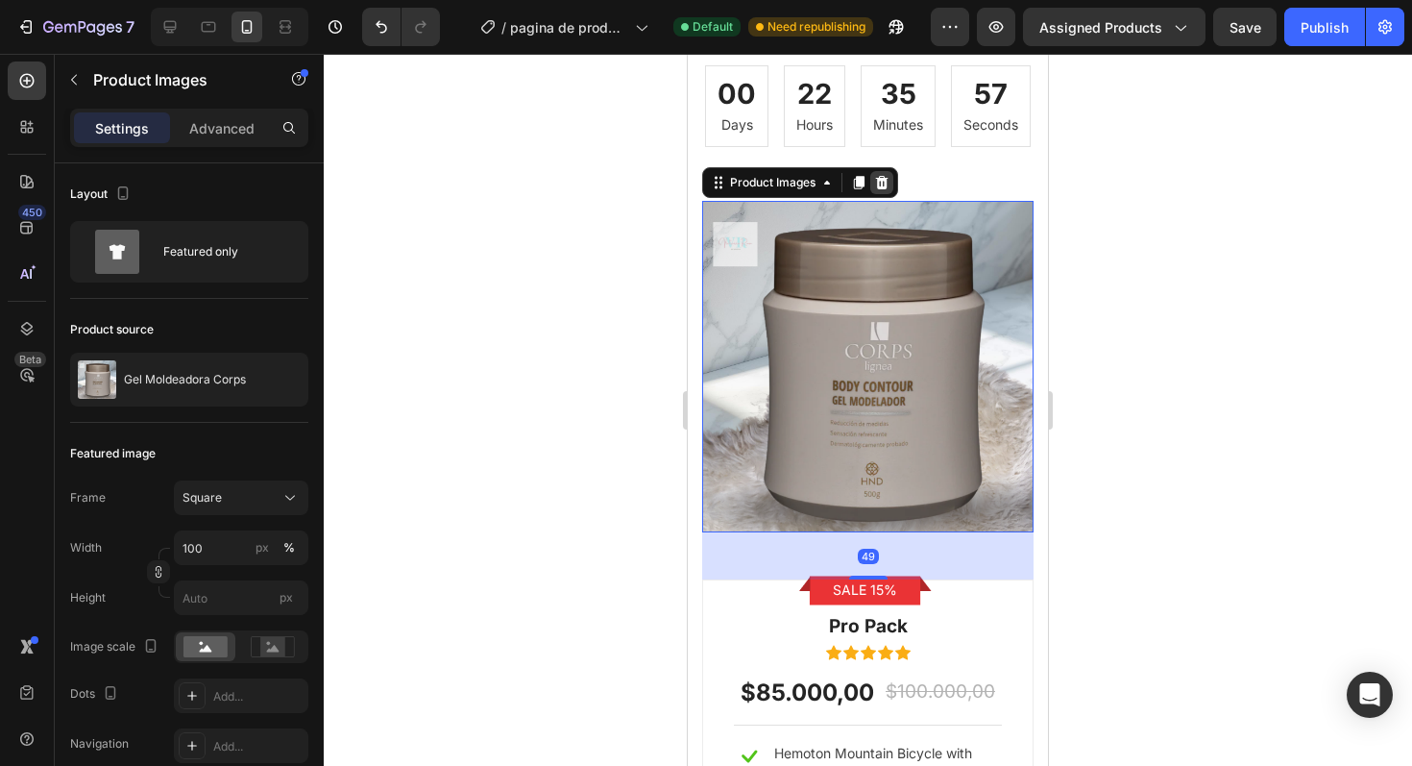
click at [888, 189] on icon at bounding box center [882, 182] width 12 height 13
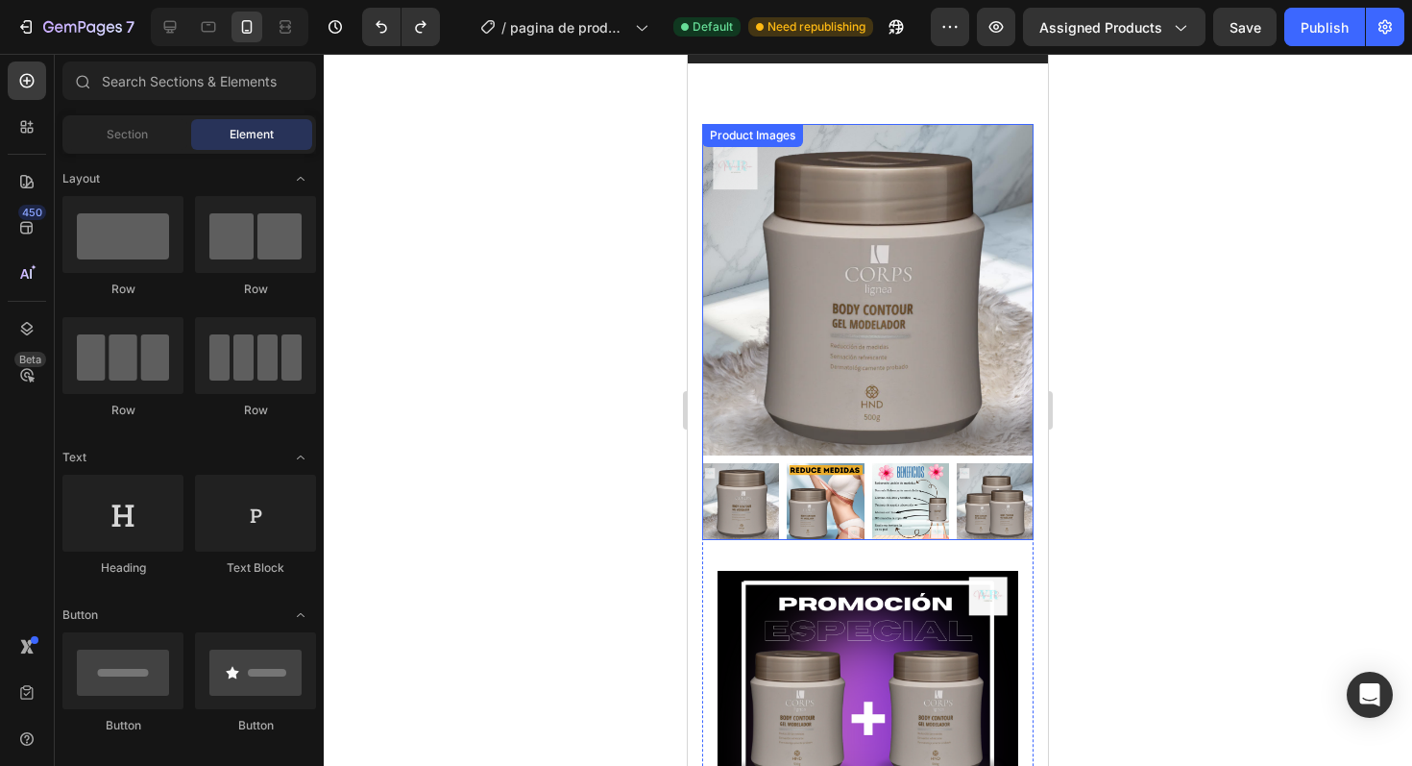
scroll to position [39, 0]
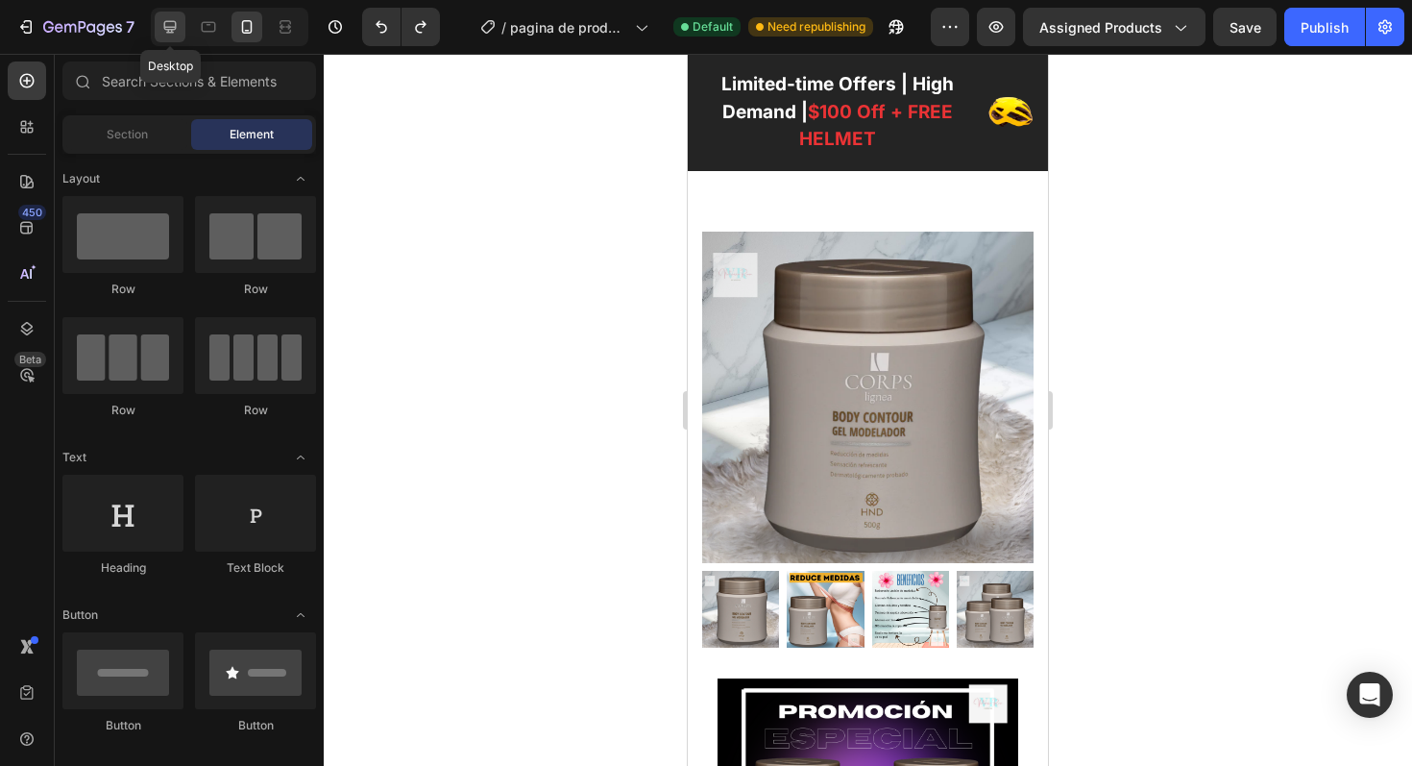
click at [173, 35] on icon at bounding box center [169, 26] width 19 height 19
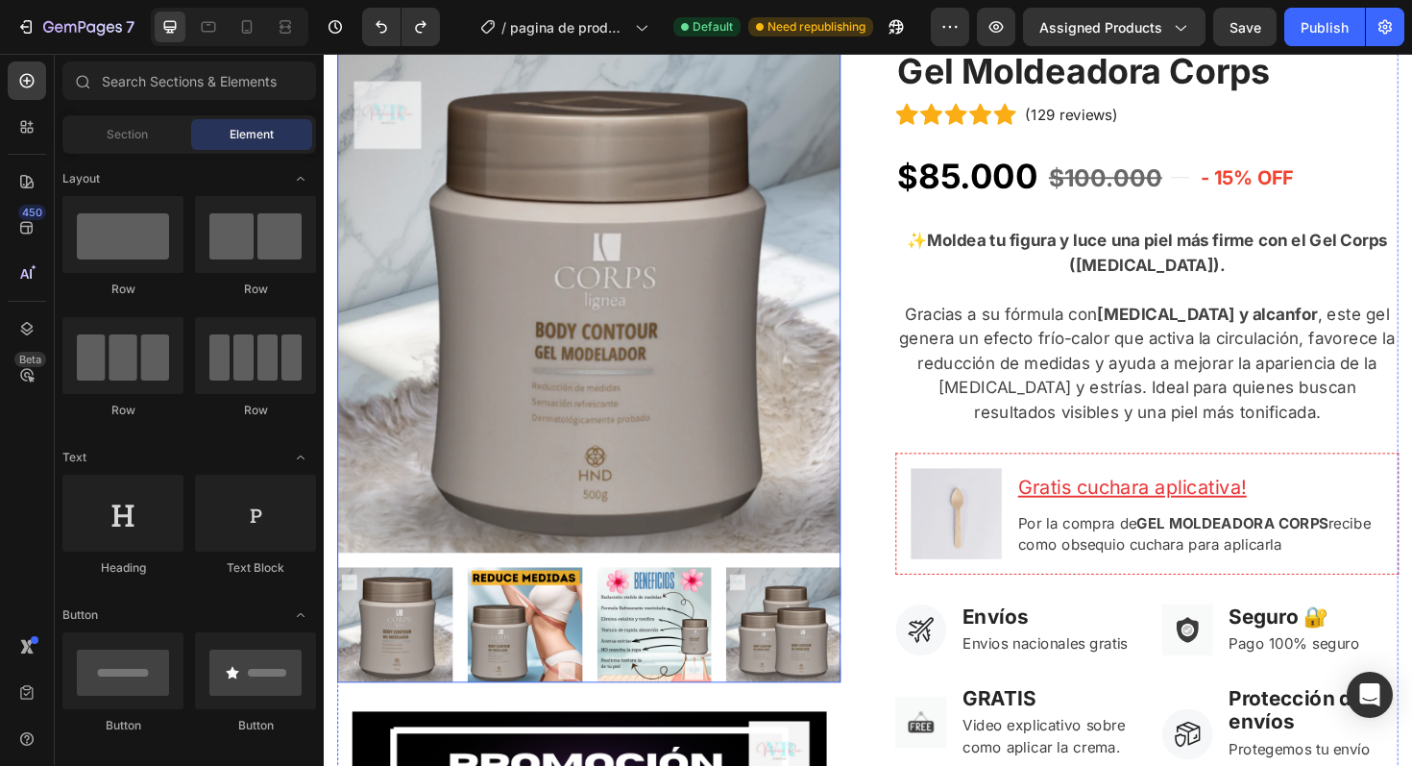
scroll to position [168, 0]
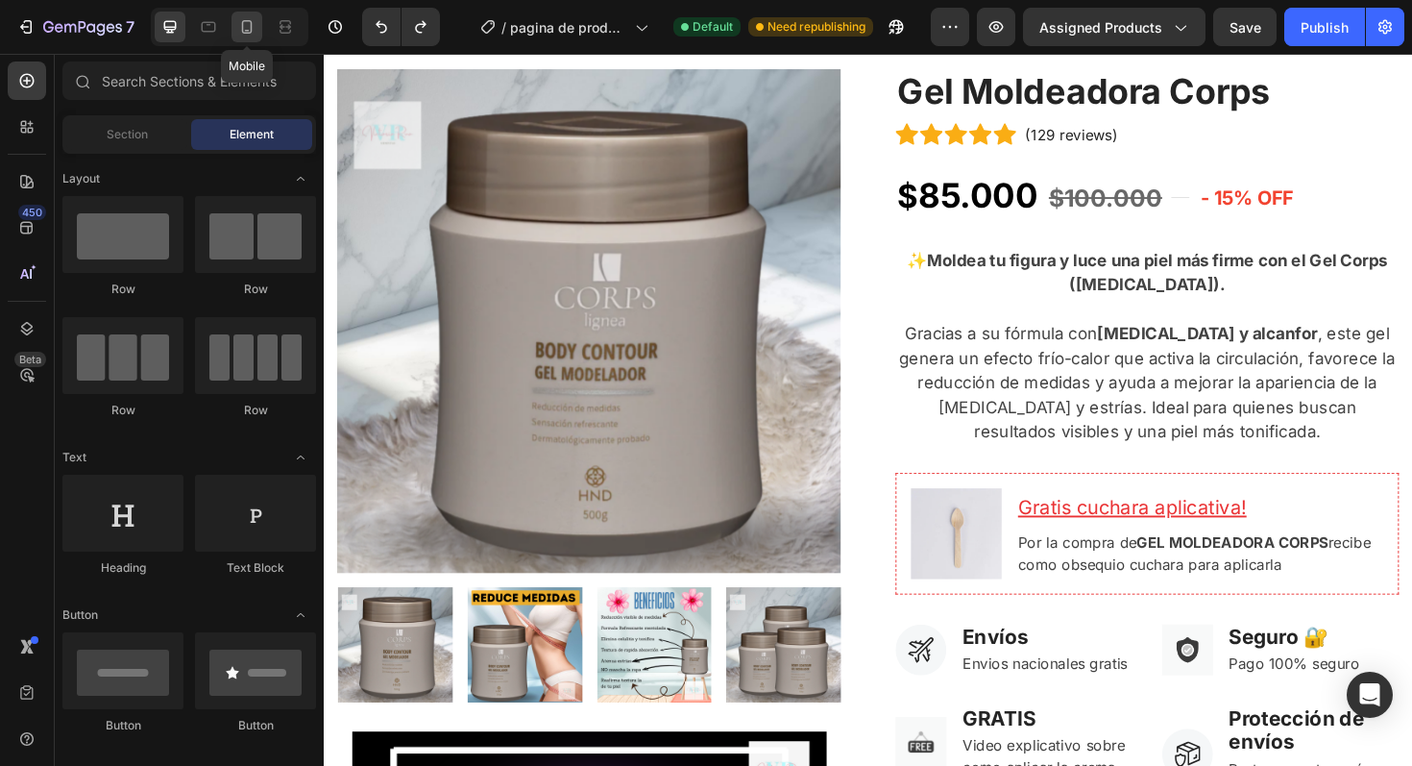
click at [253, 34] on icon at bounding box center [246, 26] width 19 height 19
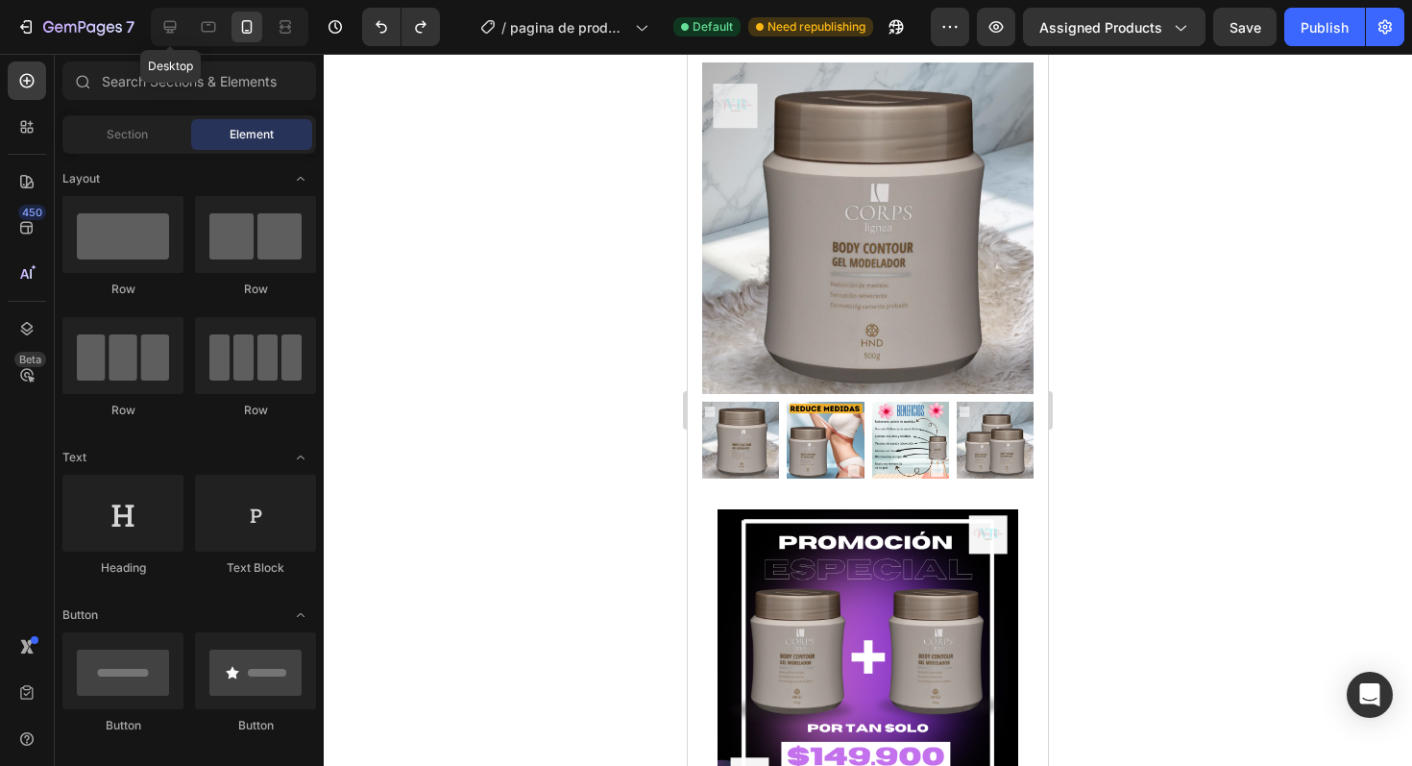
click at [161, 38] on div at bounding box center [170, 27] width 31 height 31
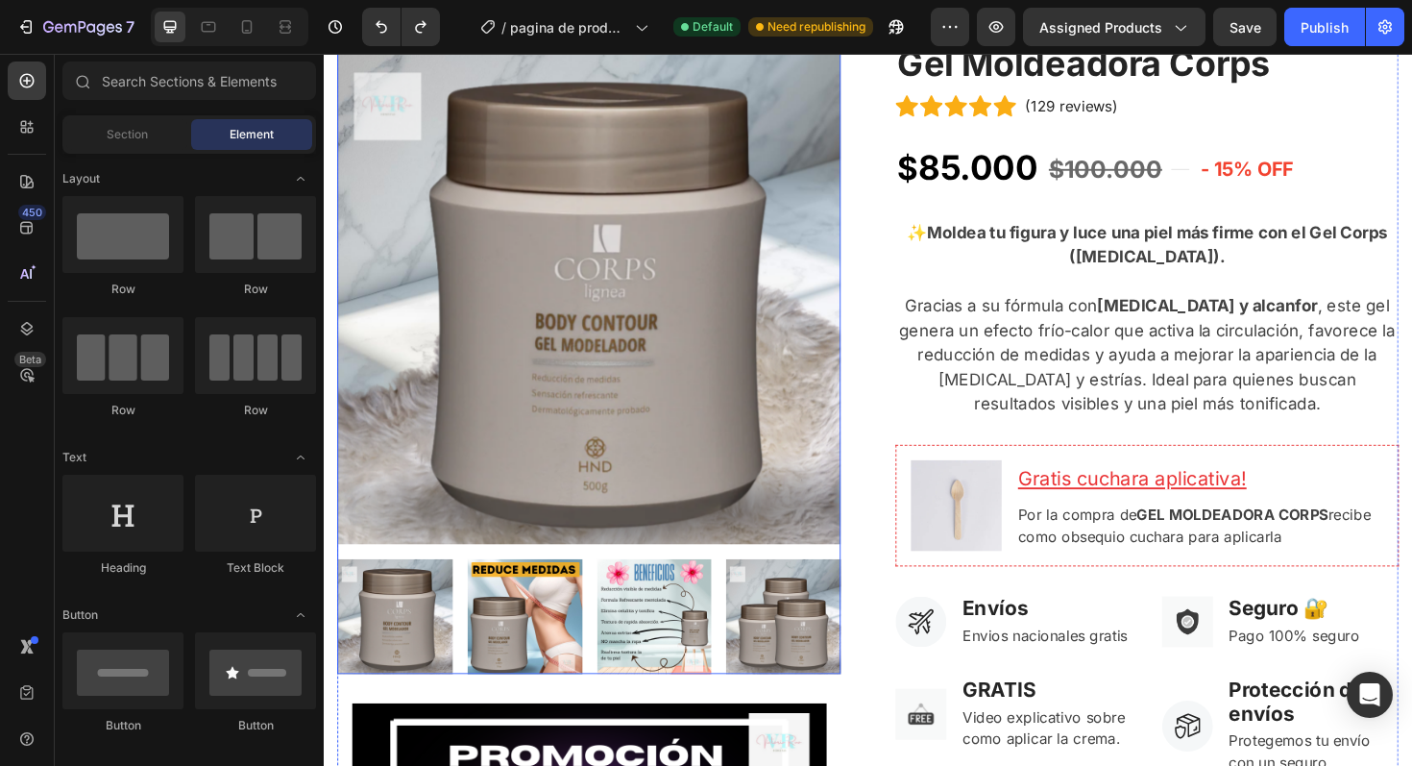
scroll to position [199, 0]
click at [564, 623] on img at bounding box center [537, 649] width 122 height 122
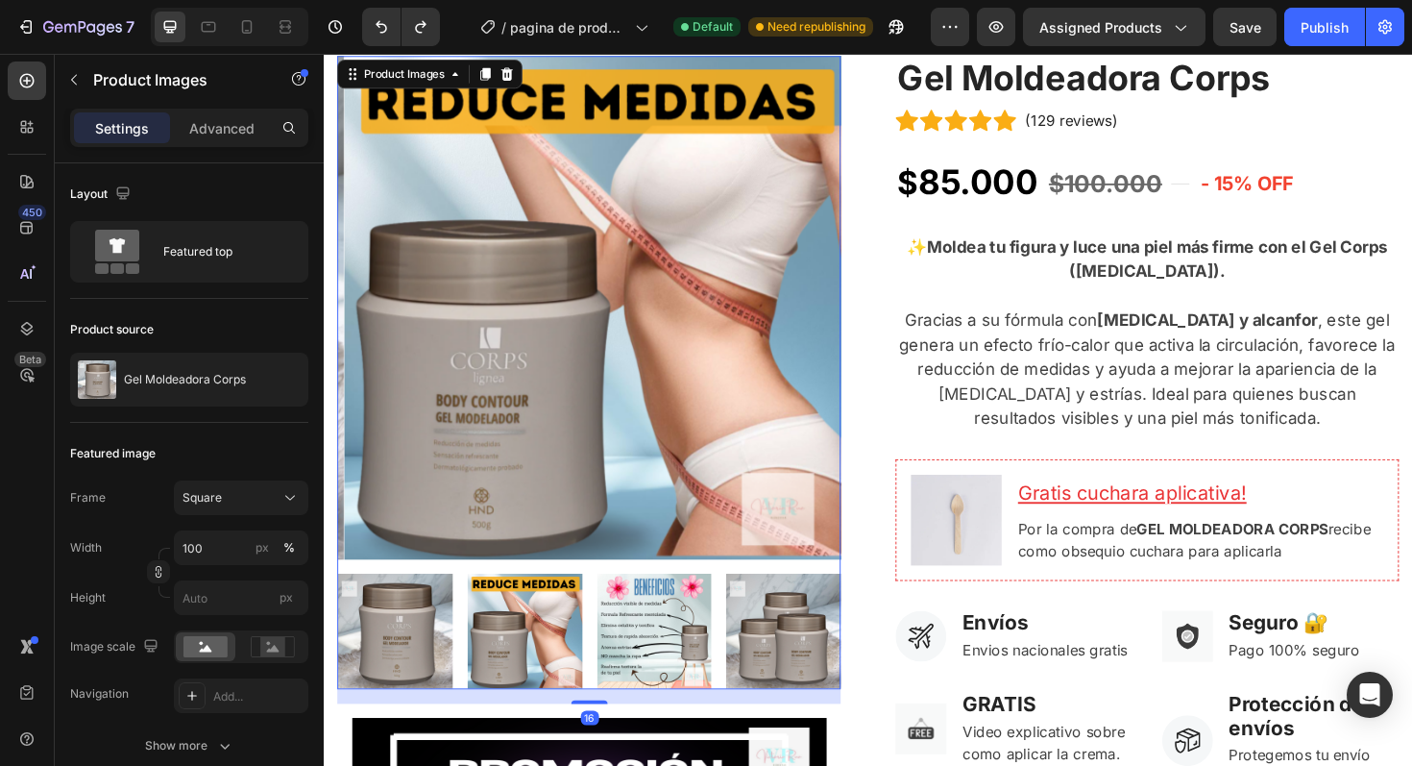
scroll to position [197, 0]
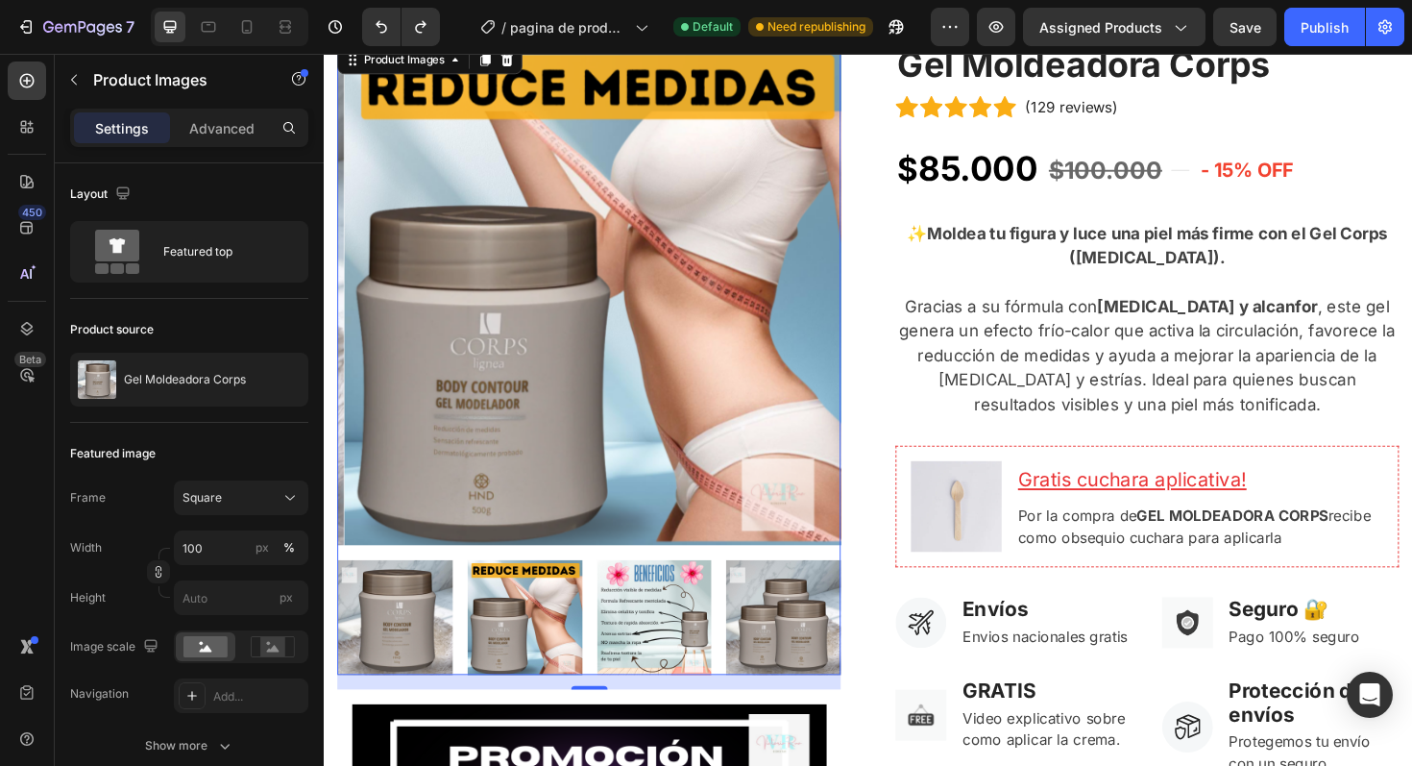
click at [659, 634] on img at bounding box center [674, 651] width 122 height 122
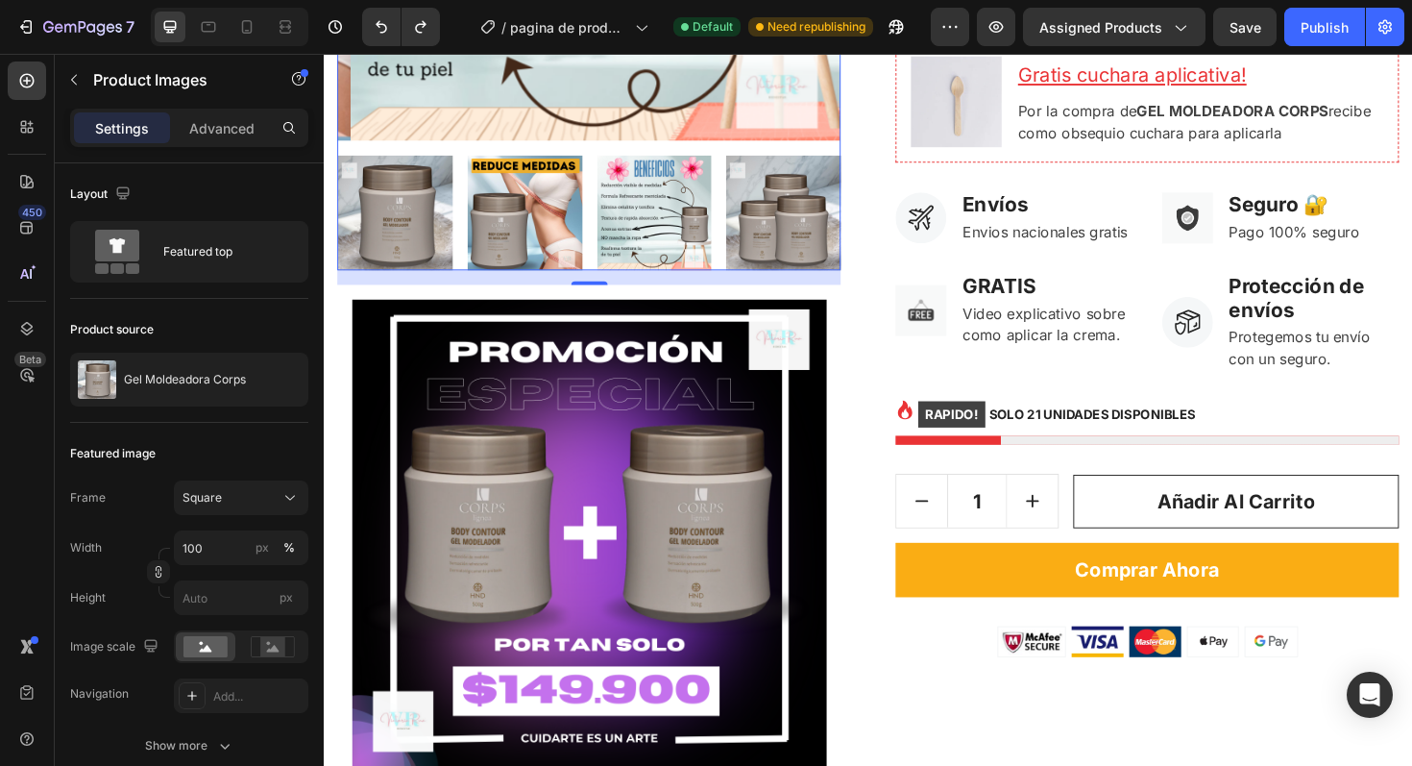
scroll to position [443, 0]
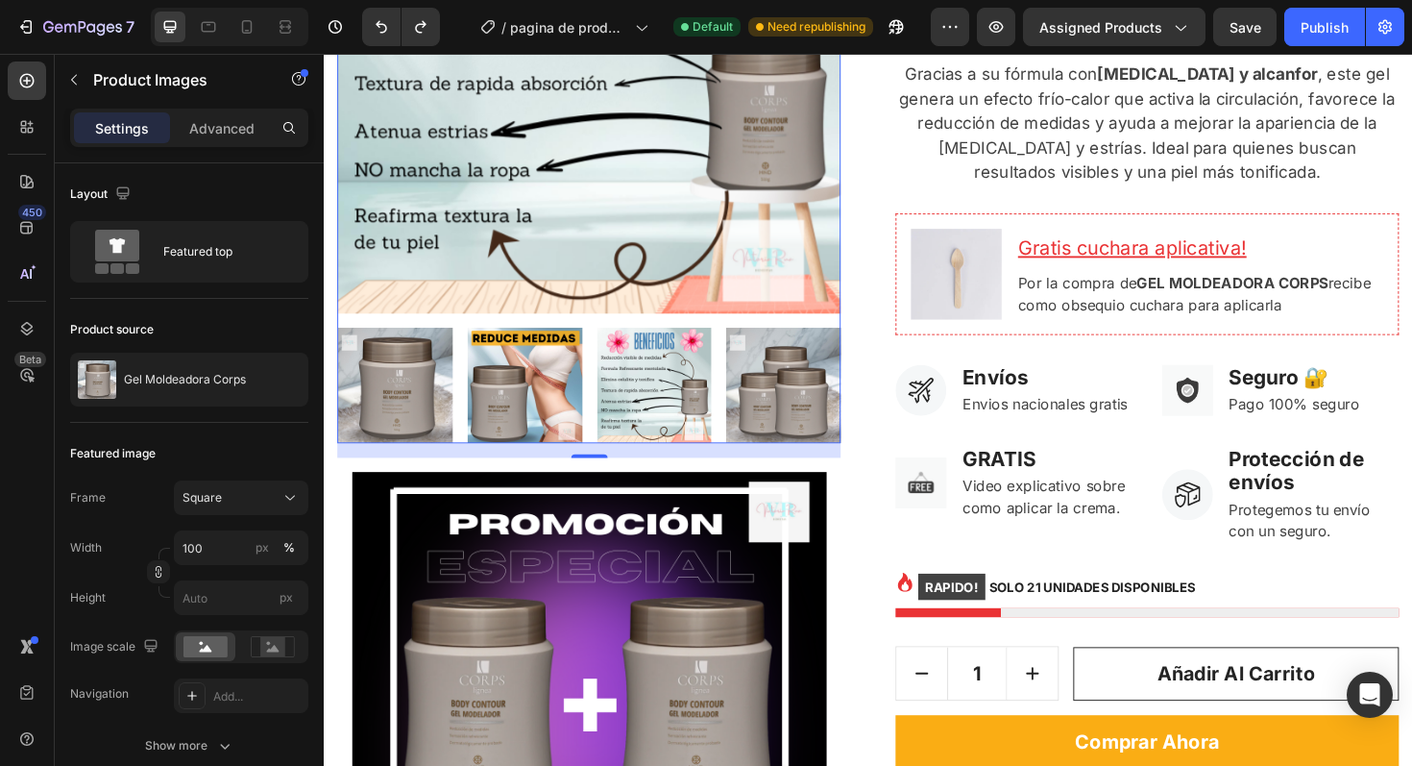
click at [540, 399] on img at bounding box center [537, 405] width 122 height 122
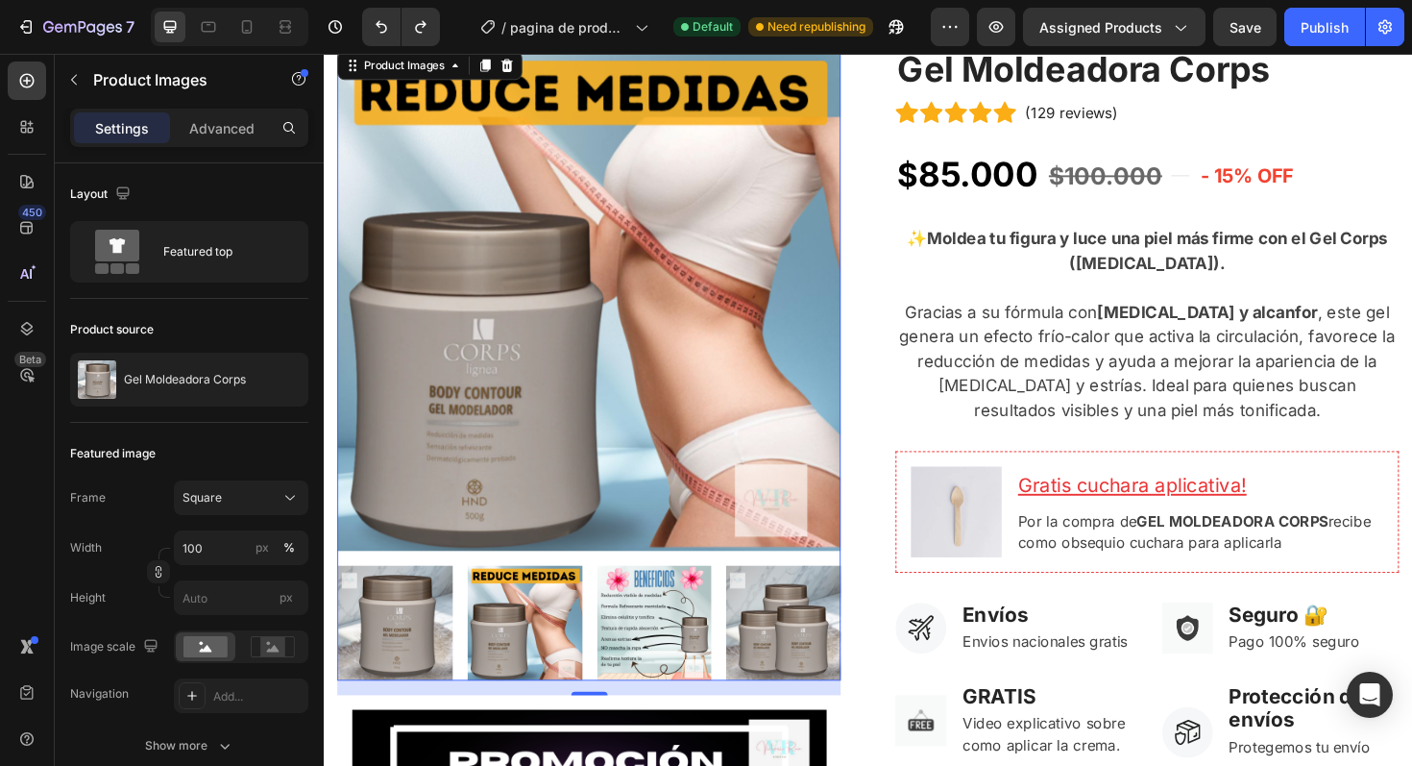
scroll to position [213, 0]
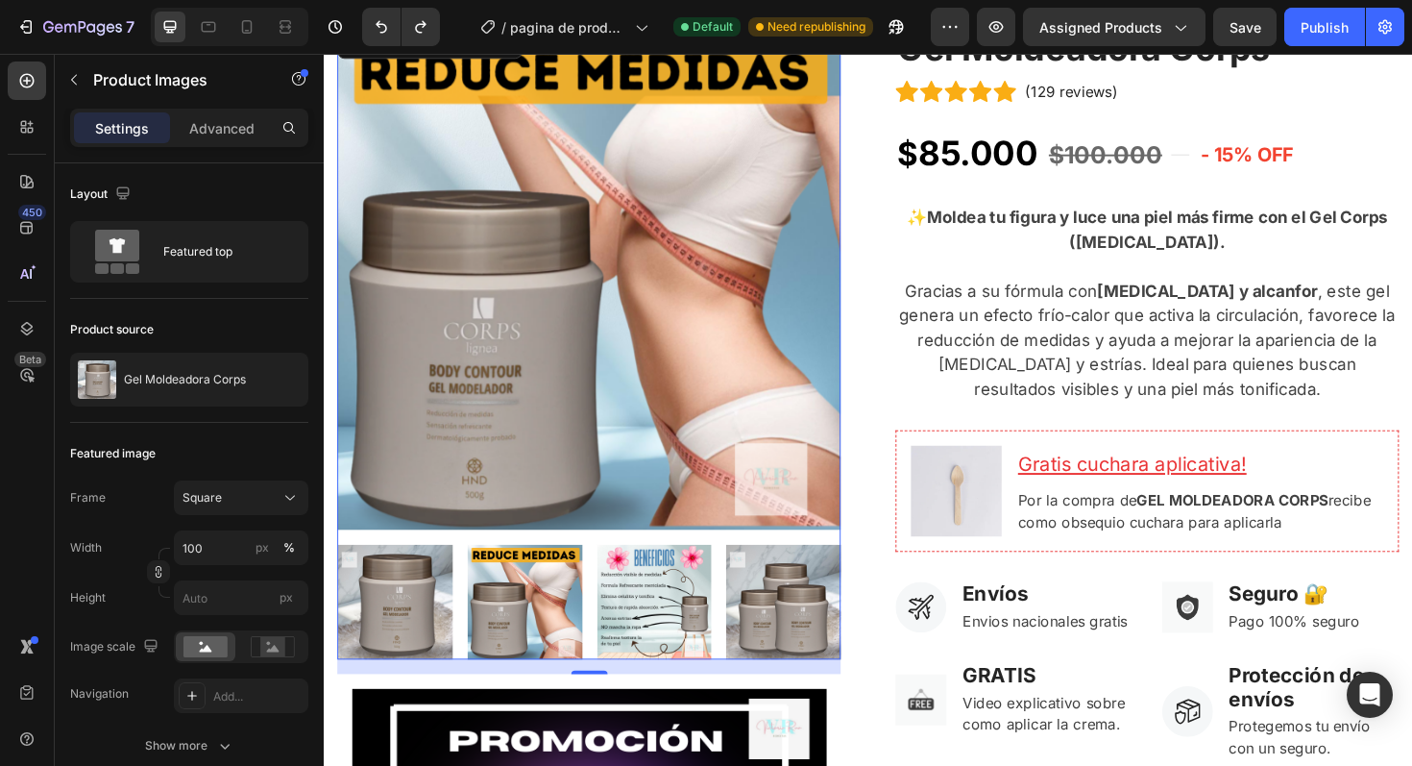
click at [671, 626] on img at bounding box center [674, 635] width 122 height 122
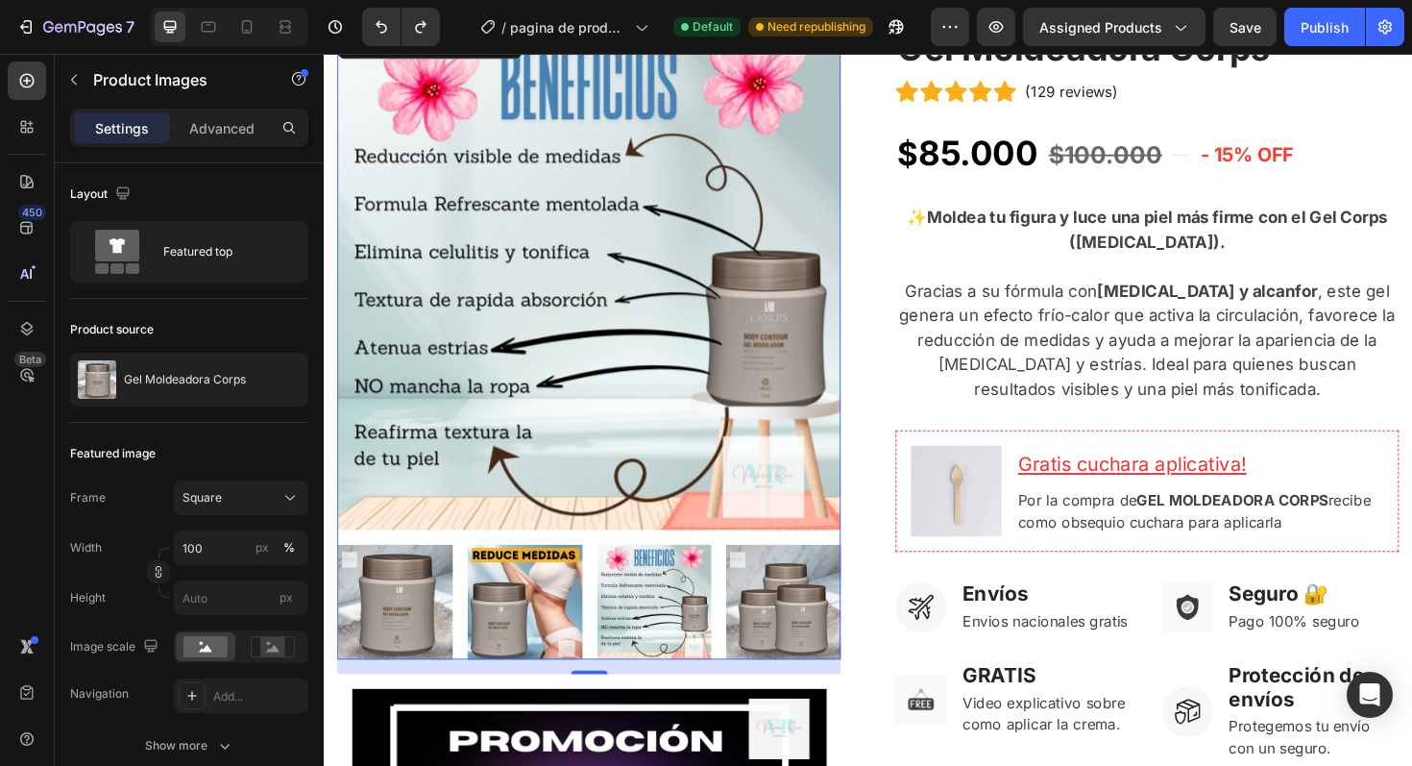
click at [546, 611] on img at bounding box center [537, 635] width 122 height 122
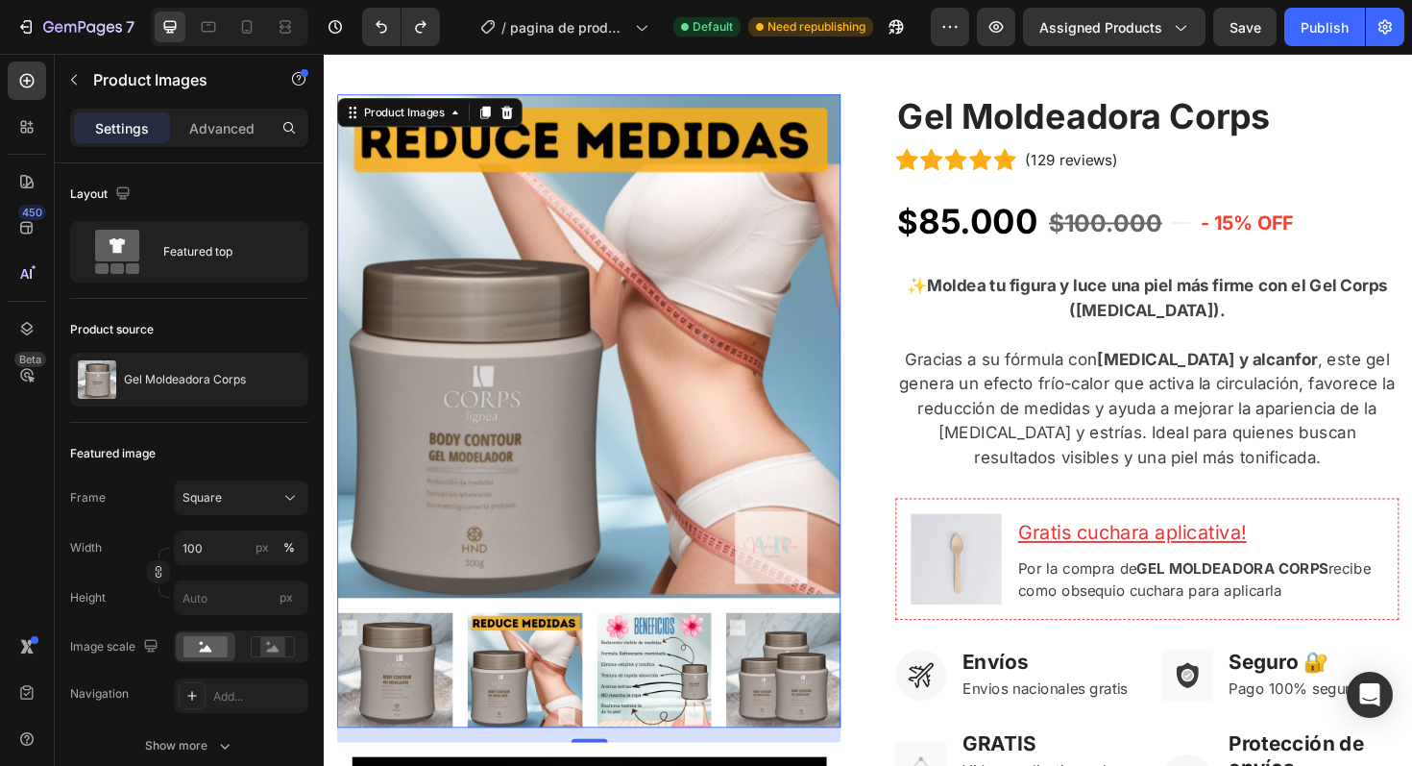
scroll to position [138, 0]
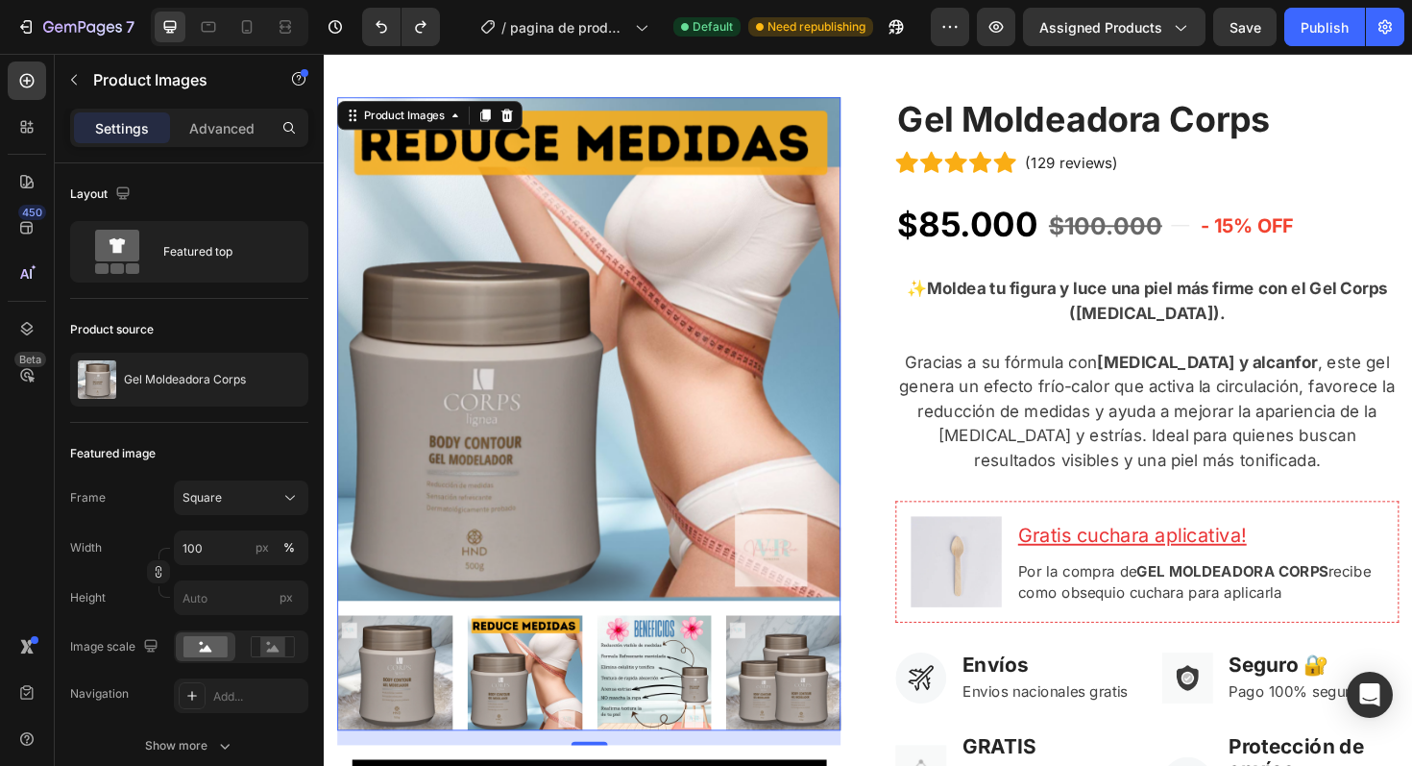
click at [413, 693] on img at bounding box center [399, 710] width 122 height 122
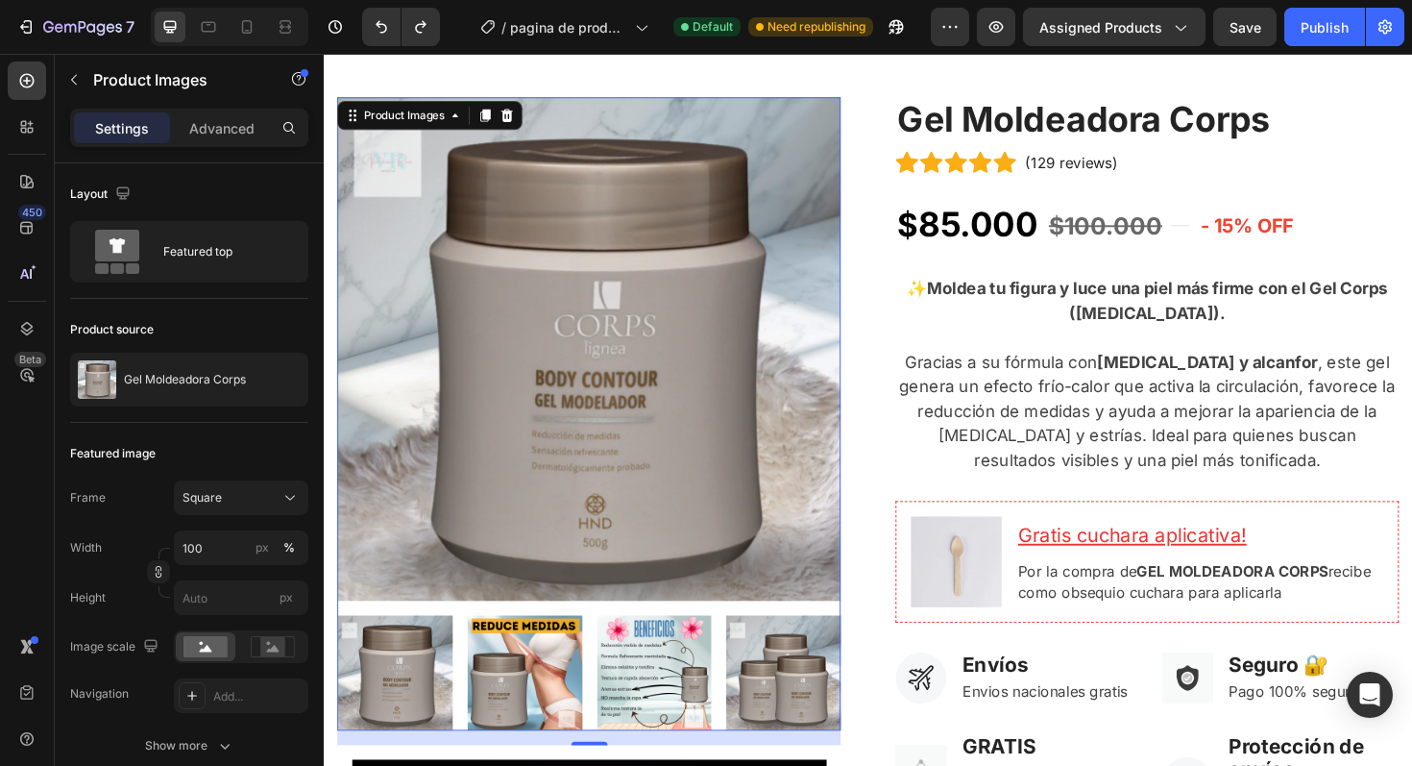
click at [530, 676] on img at bounding box center [537, 710] width 122 height 122
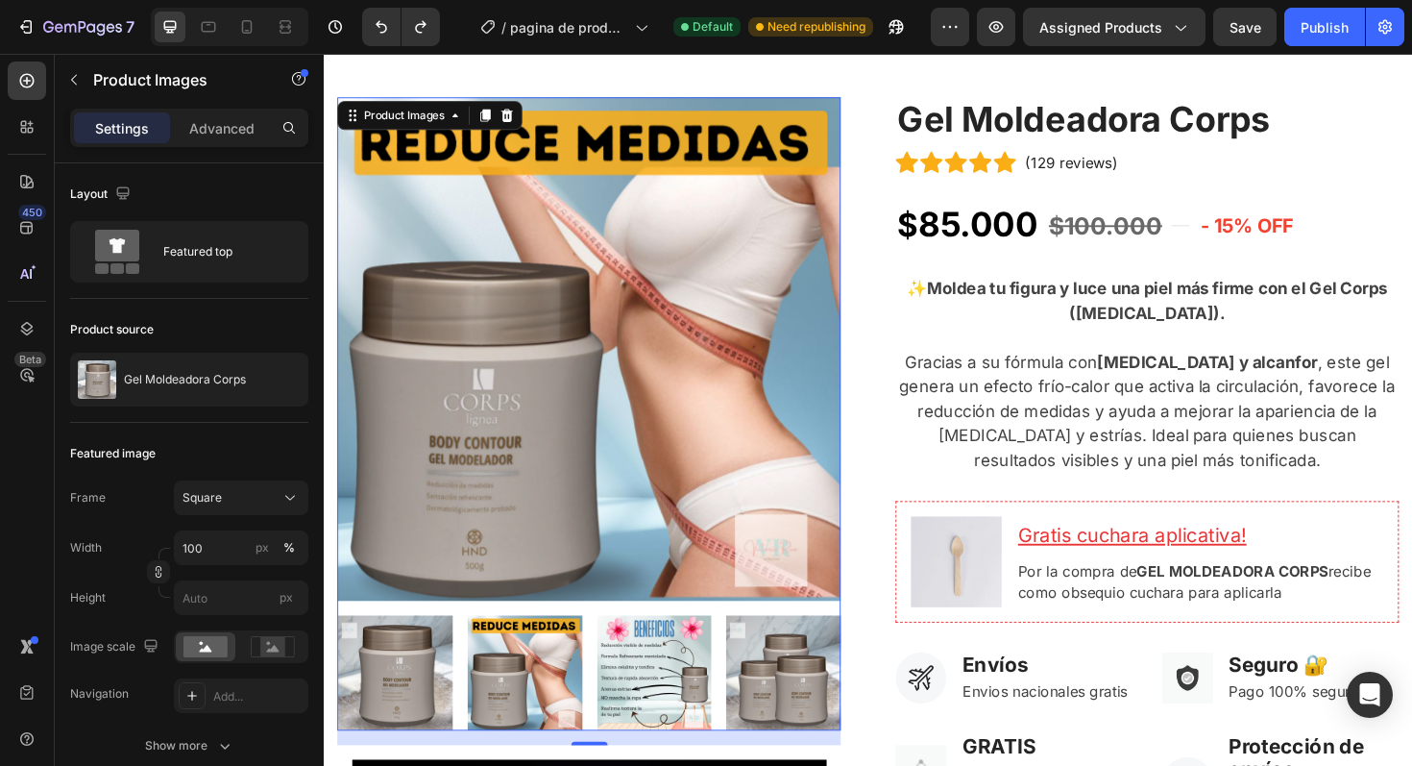
click at [658, 666] on img at bounding box center [674, 710] width 122 height 122
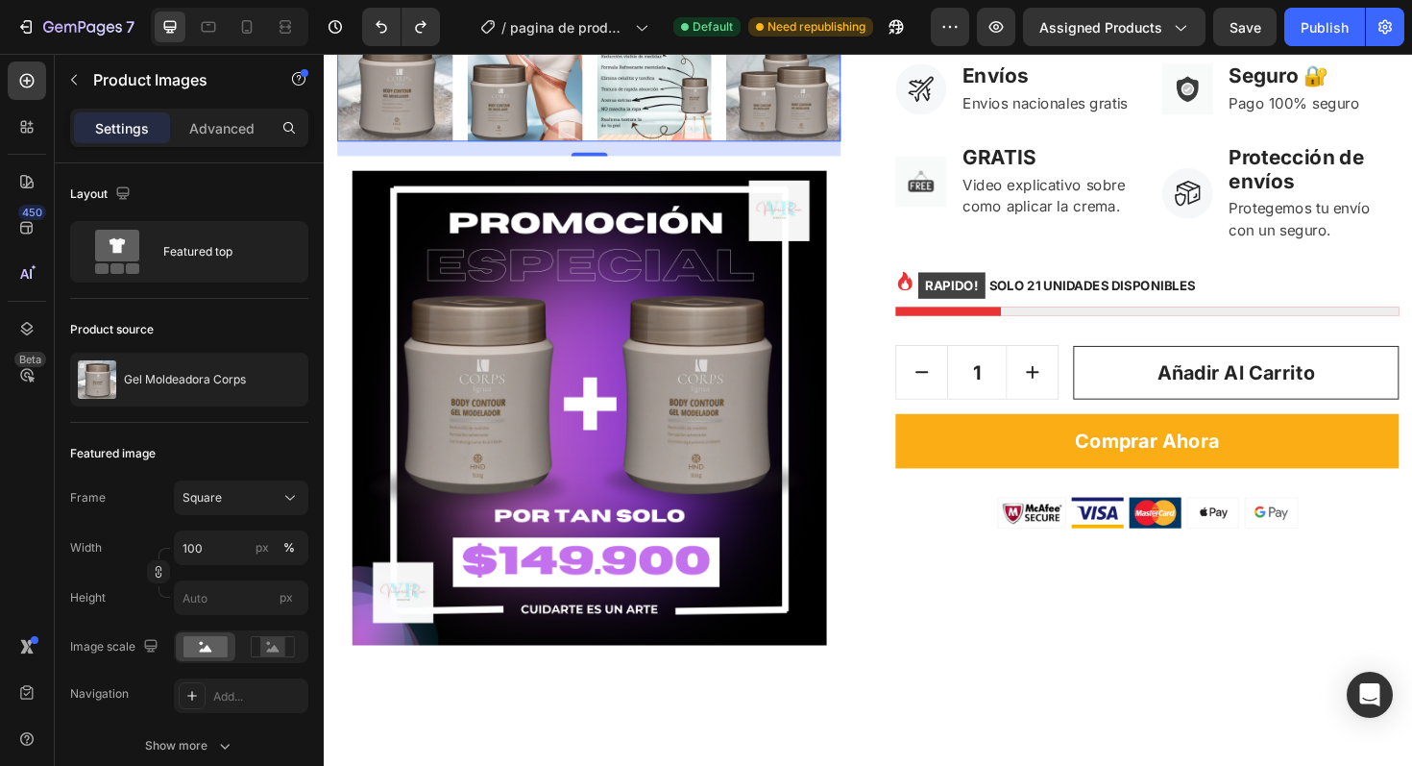
scroll to position [773, 0]
